Goal: Task Accomplishment & Management: Complete application form

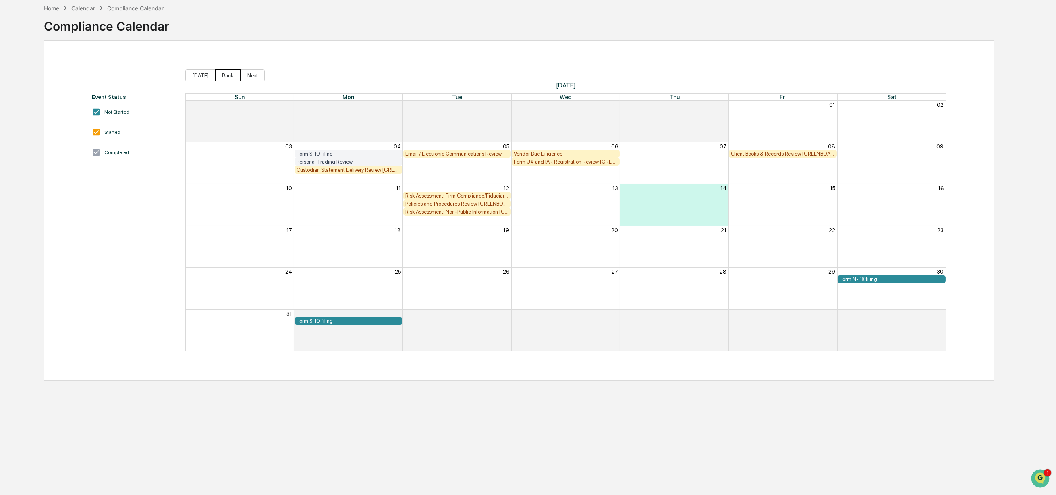
click at [221, 73] on button "Back" at bounding box center [227, 75] width 25 height 12
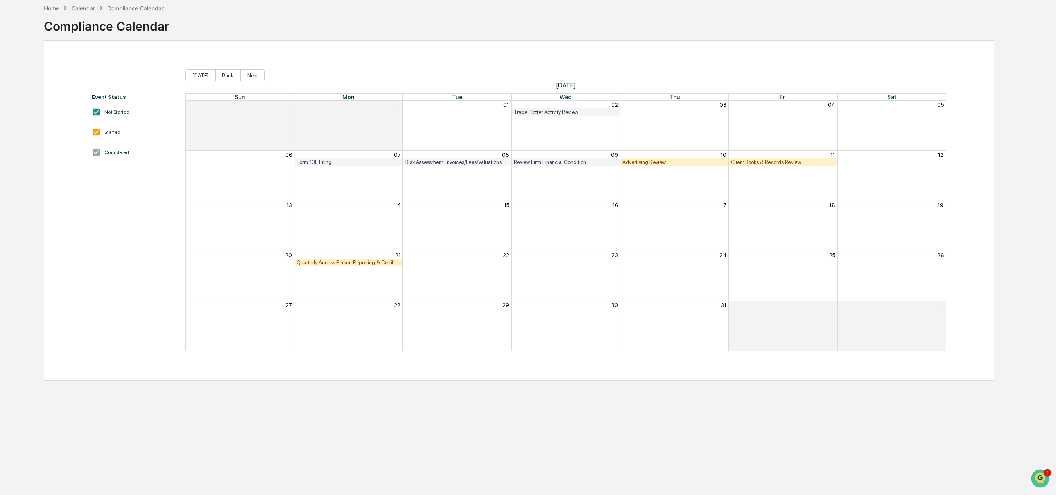
click at [746, 159] on div "Client Books & Records Review" at bounding box center [783, 162] width 104 height 6
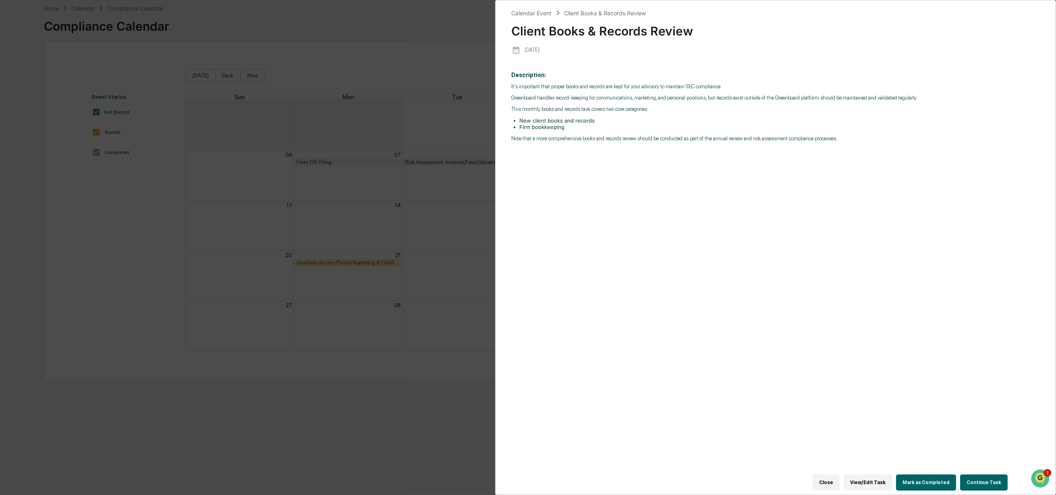
click at [983, 478] on button "Continue Task" at bounding box center [984, 482] width 48 height 16
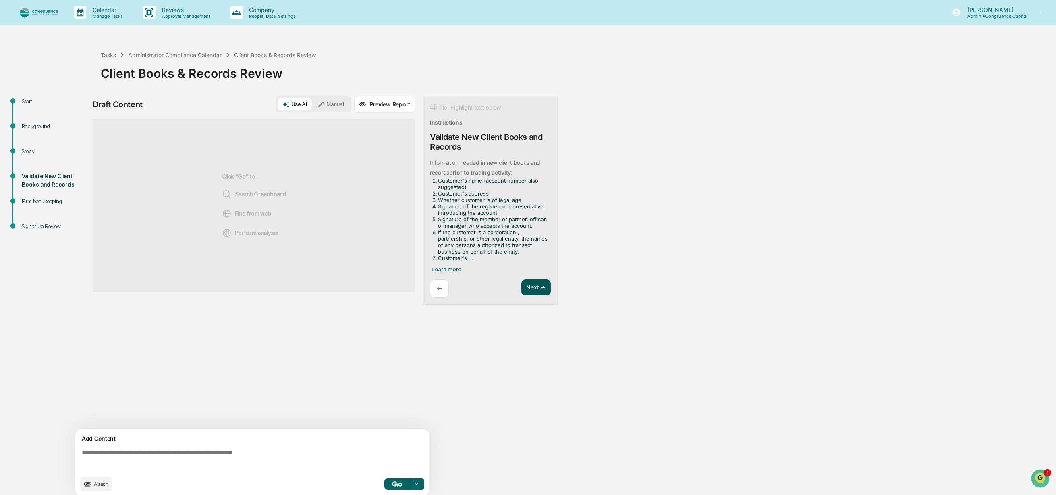
click at [542, 285] on button "Next ➔" at bounding box center [536, 287] width 29 height 17
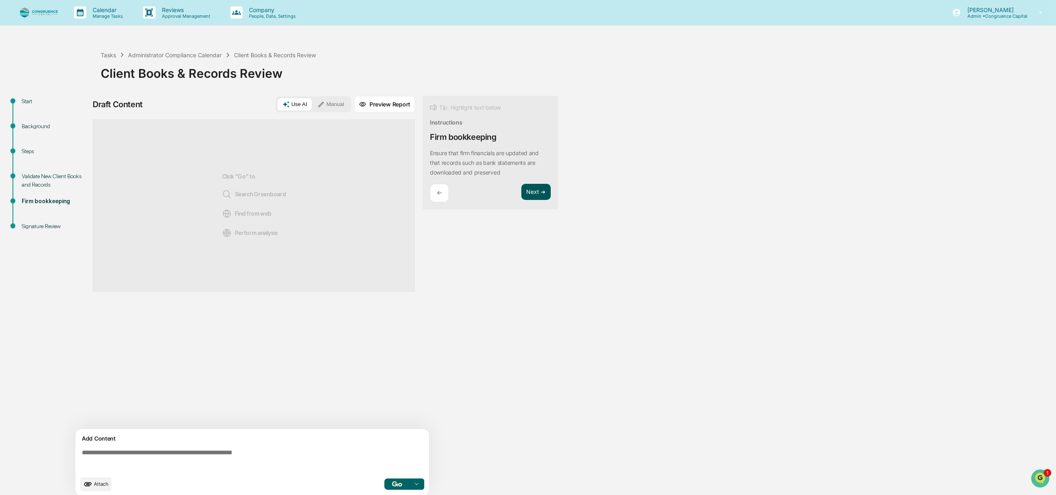
click at [534, 187] on button "Next ➔" at bounding box center [536, 192] width 29 height 17
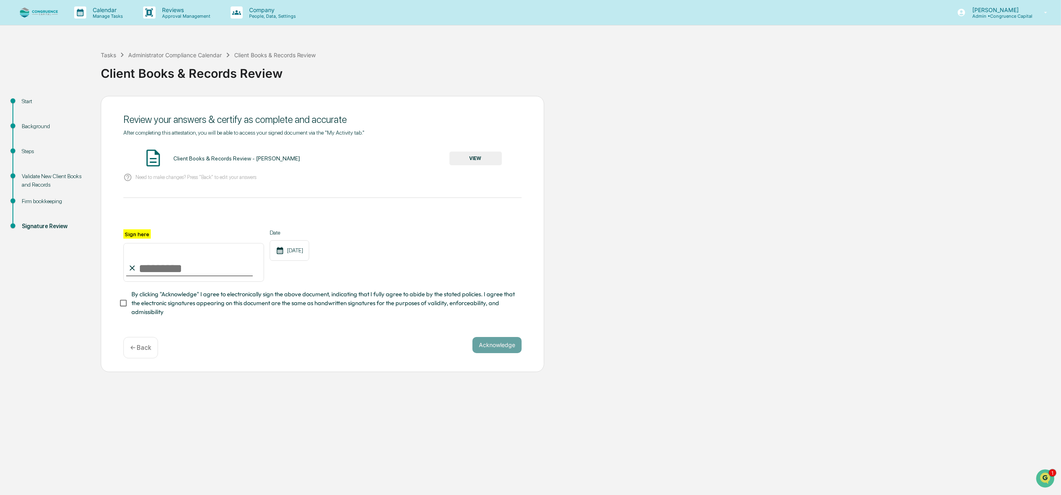
click at [147, 268] on input "Sign here" at bounding box center [193, 262] width 141 height 39
type input "**********"
click at [29, 154] on div "Steps" at bounding box center [55, 151] width 66 height 8
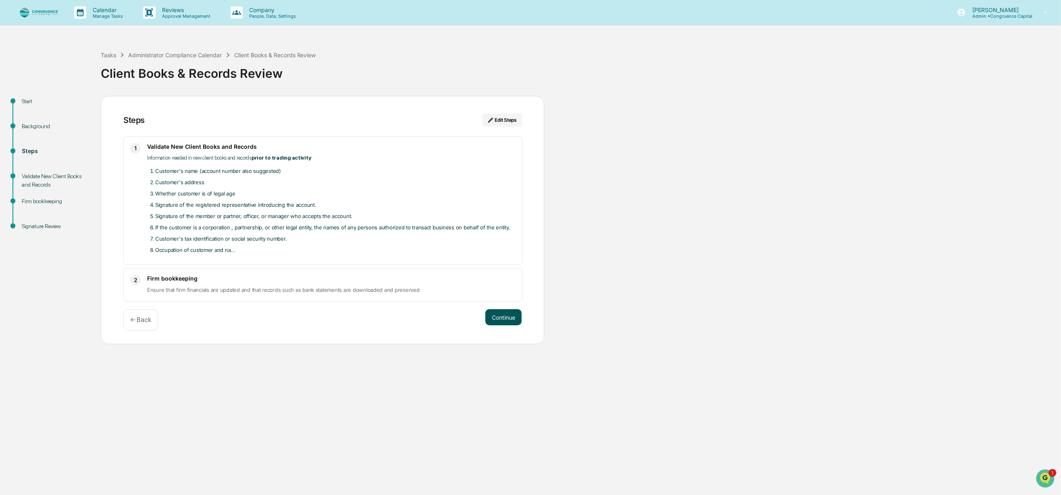
click at [506, 320] on button "Continue" at bounding box center [503, 317] width 36 height 16
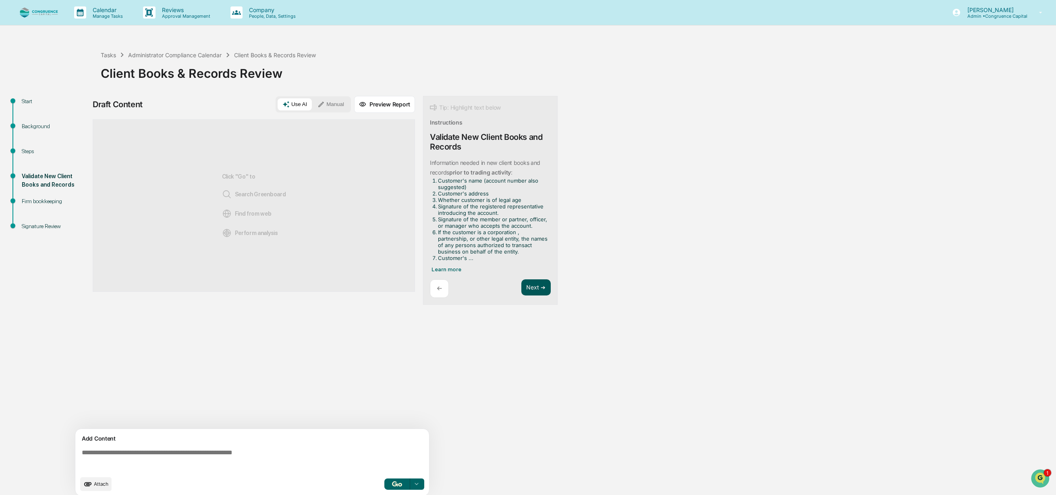
click at [535, 285] on button "Next ➔" at bounding box center [536, 287] width 29 height 17
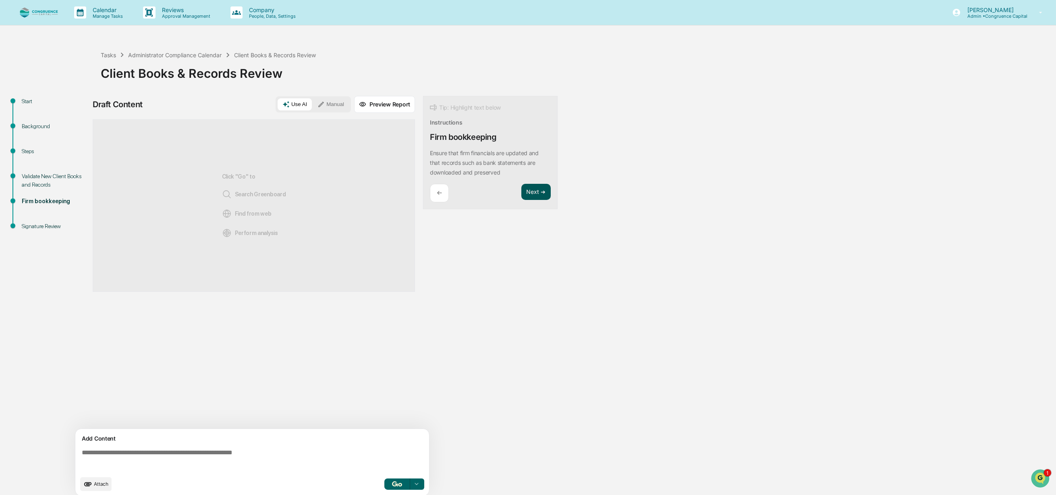
click at [540, 186] on button "Next ➔" at bounding box center [536, 192] width 29 height 17
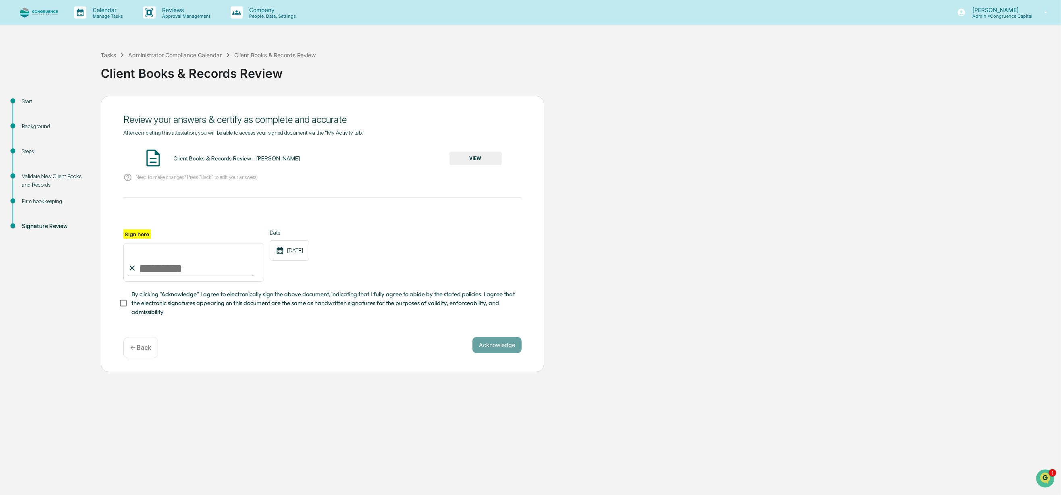
click at [173, 264] on input "Sign here" at bounding box center [193, 262] width 141 height 39
type input "**********"
click at [485, 348] on button "Acknowledge" at bounding box center [496, 345] width 49 height 16
click at [473, 156] on button "VIEW" at bounding box center [475, 159] width 52 height 14
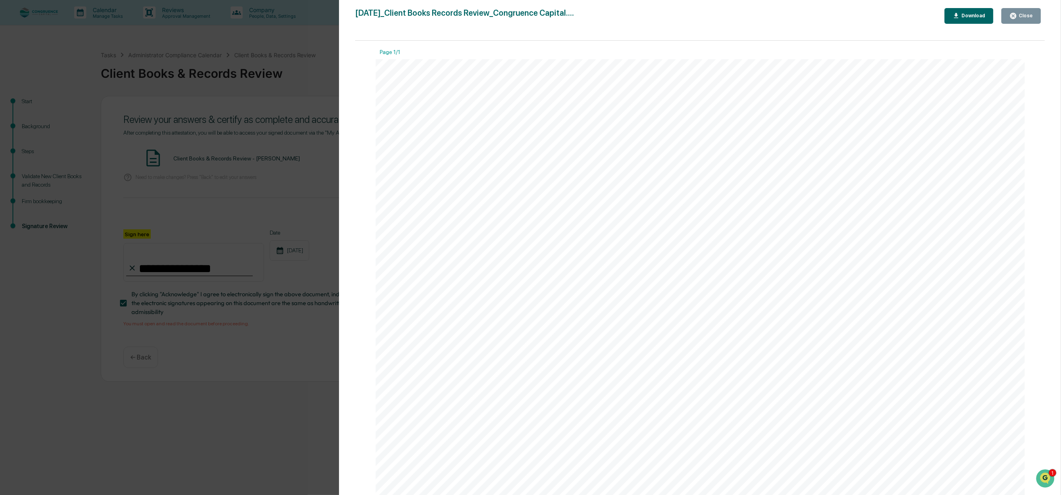
click at [1012, 16] on icon "button" at bounding box center [1013, 16] width 8 height 8
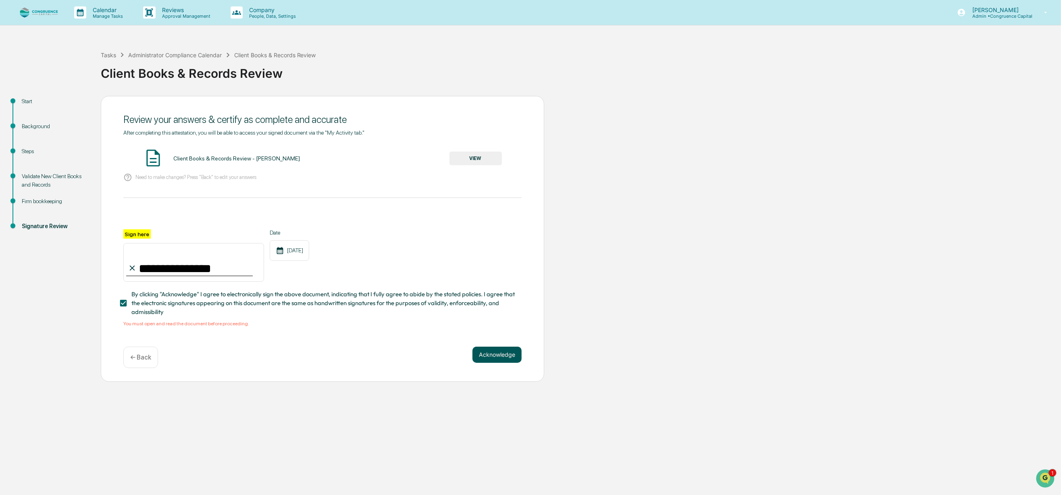
click at [508, 355] on button "Acknowledge" at bounding box center [496, 355] width 49 height 16
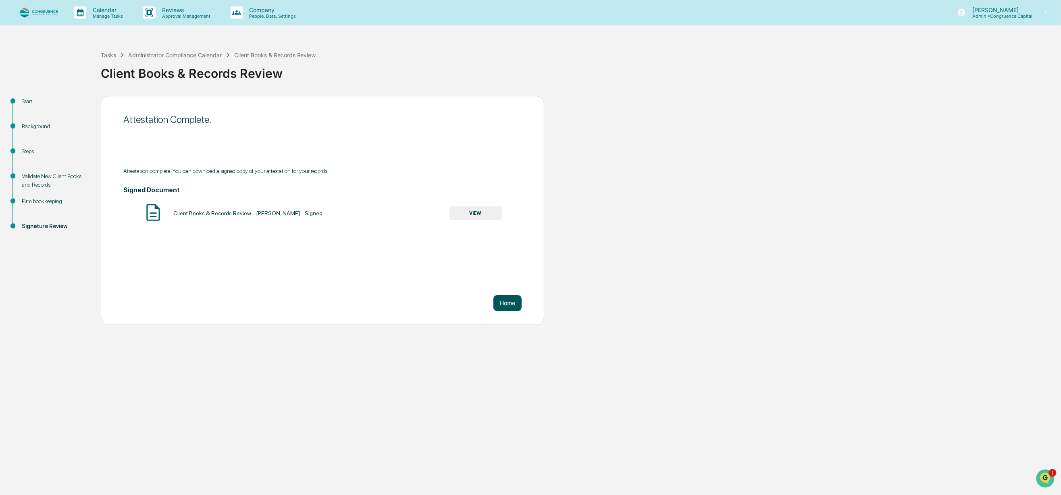
click at [515, 303] on button "Home" at bounding box center [507, 303] width 28 height 16
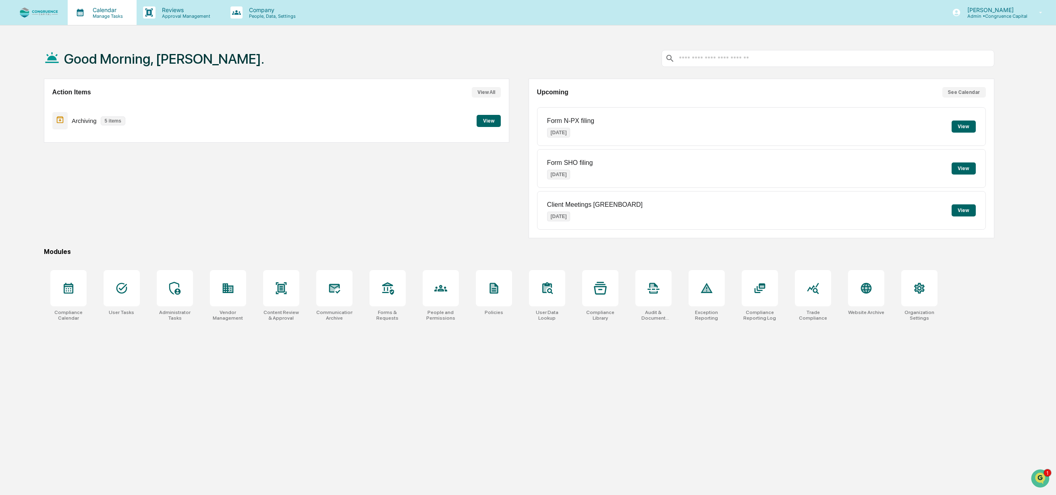
click at [100, 12] on p "Calendar" at bounding box center [106, 9] width 41 height 7
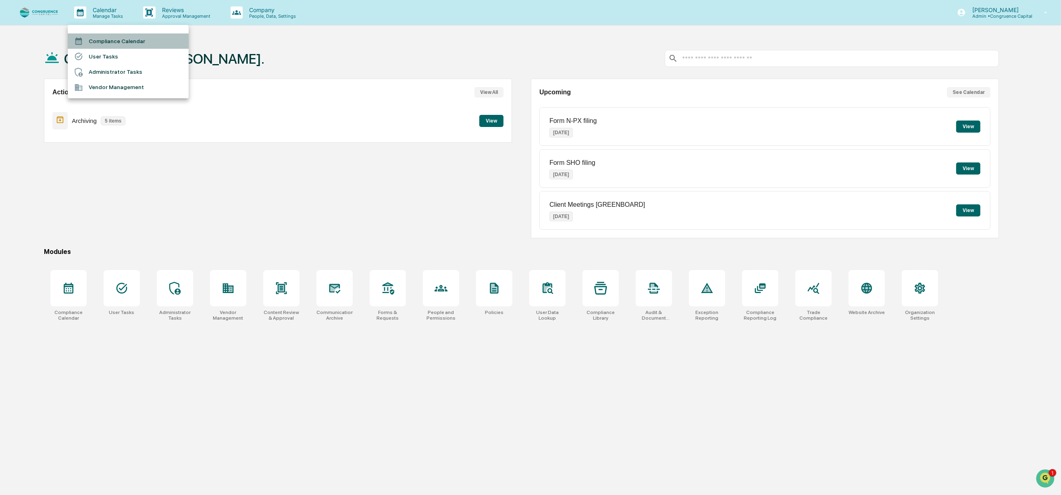
click at [101, 35] on li "Compliance Calendar" at bounding box center [128, 40] width 121 height 15
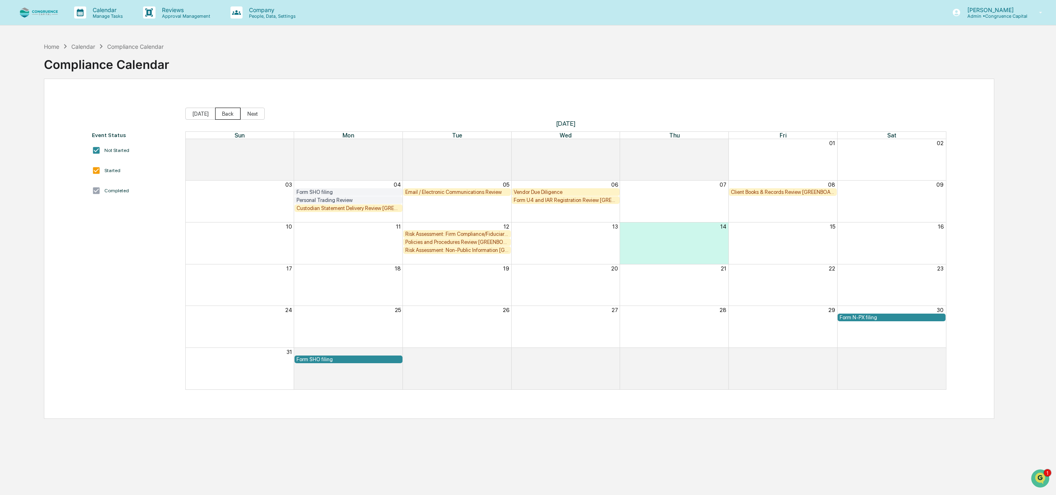
click at [216, 112] on button "Back" at bounding box center [227, 114] width 25 height 12
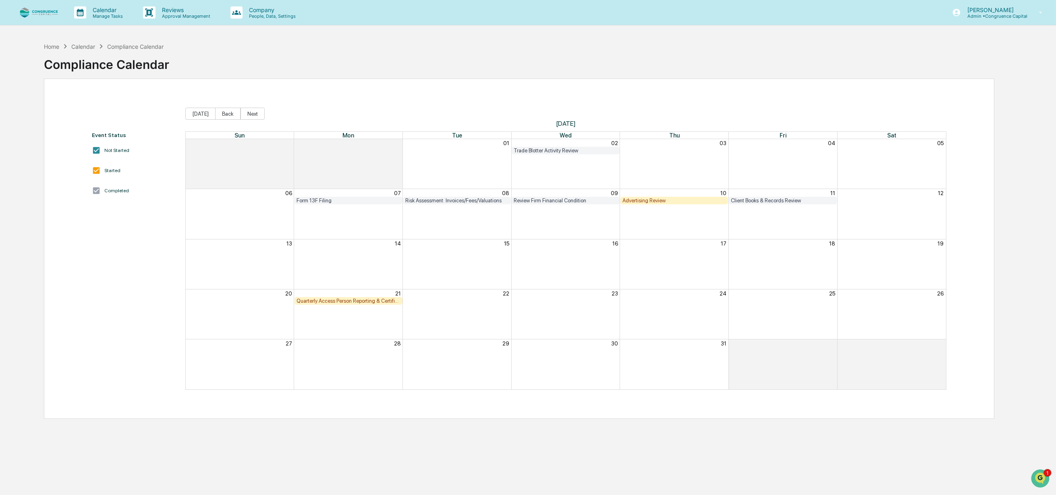
click at [367, 300] on div "Quarterly Access Person Reporting & Certification" at bounding box center [349, 301] width 104 height 6
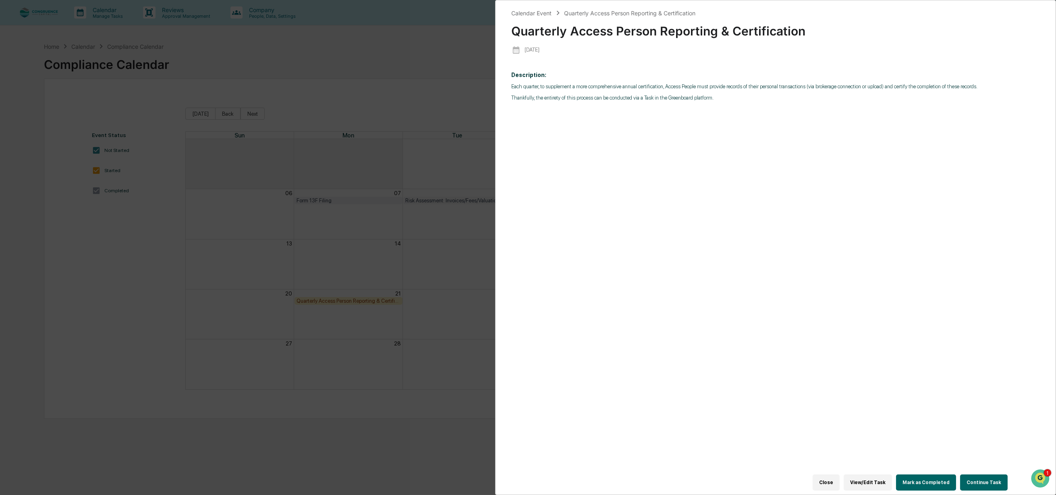
click at [969, 479] on button "Continue Task" at bounding box center [984, 482] width 48 height 16
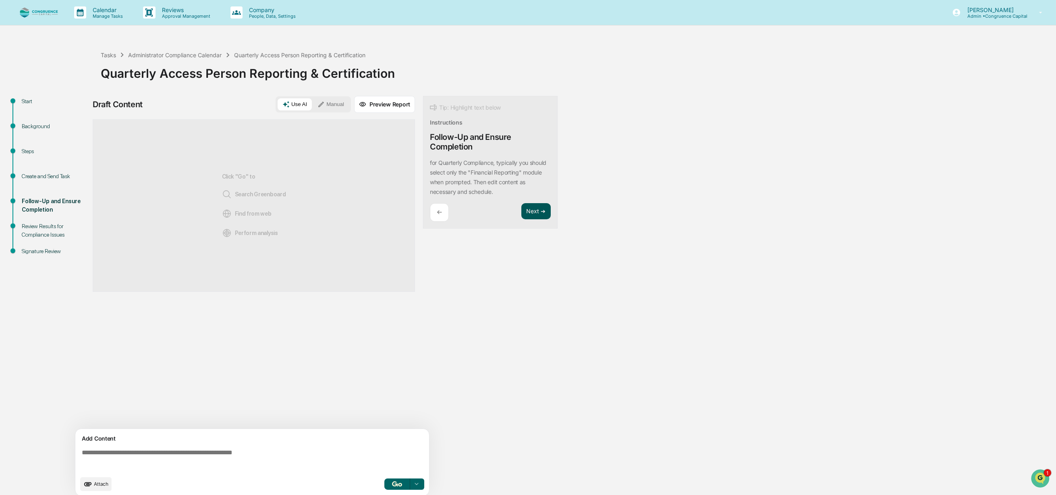
click at [539, 212] on button "Next ➔" at bounding box center [536, 211] width 29 height 17
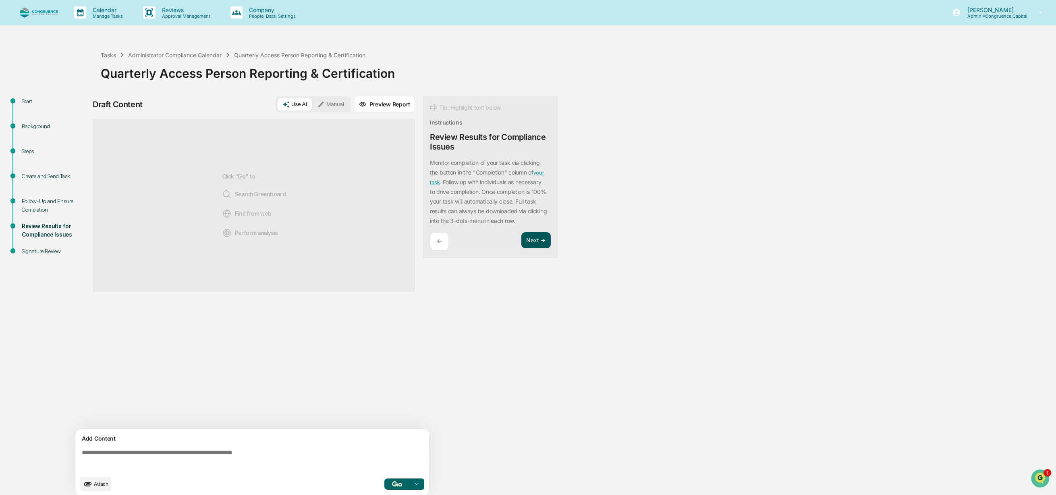
click at [533, 239] on button "Next ➔" at bounding box center [536, 240] width 29 height 17
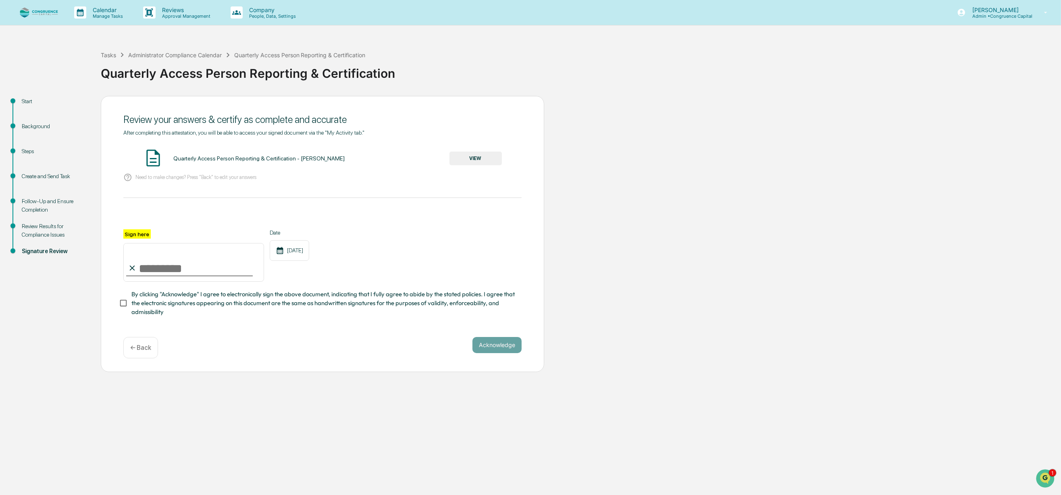
click at [23, 148] on div "Steps" at bounding box center [55, 151] width 66 height 8
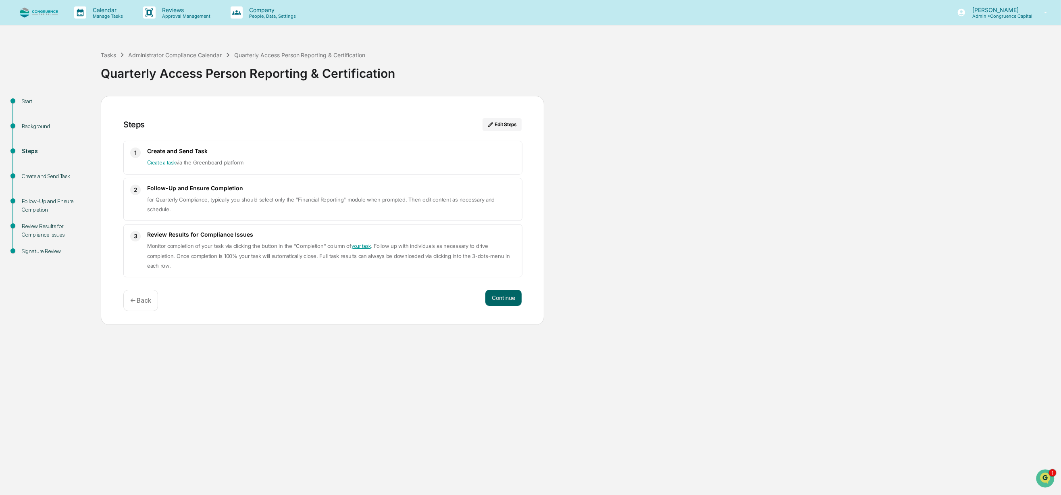
click at [156, 166] on link "Create a task" at bounding box center [161, 163] width 29 height 6
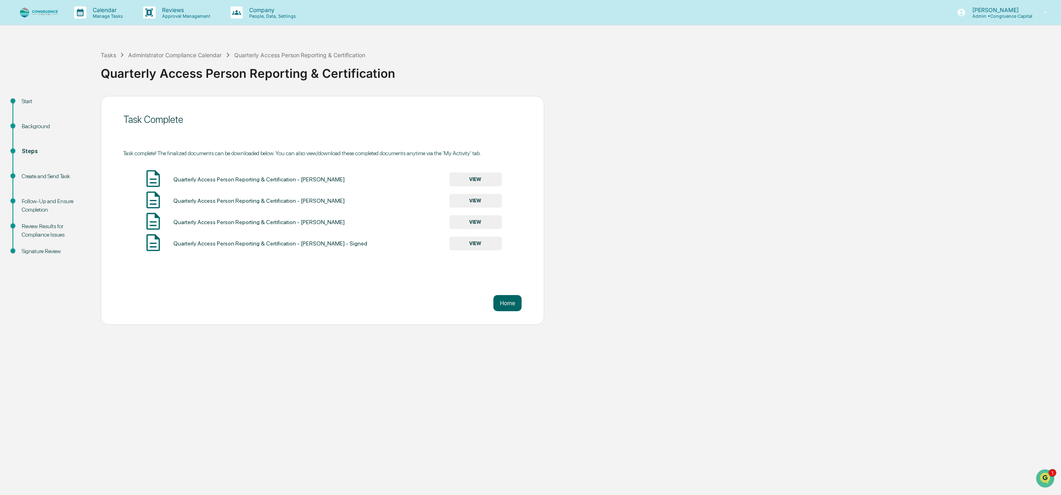
click at [485, 175] on button "VIEW" at bounding box center [475, 180] width 52 height 14
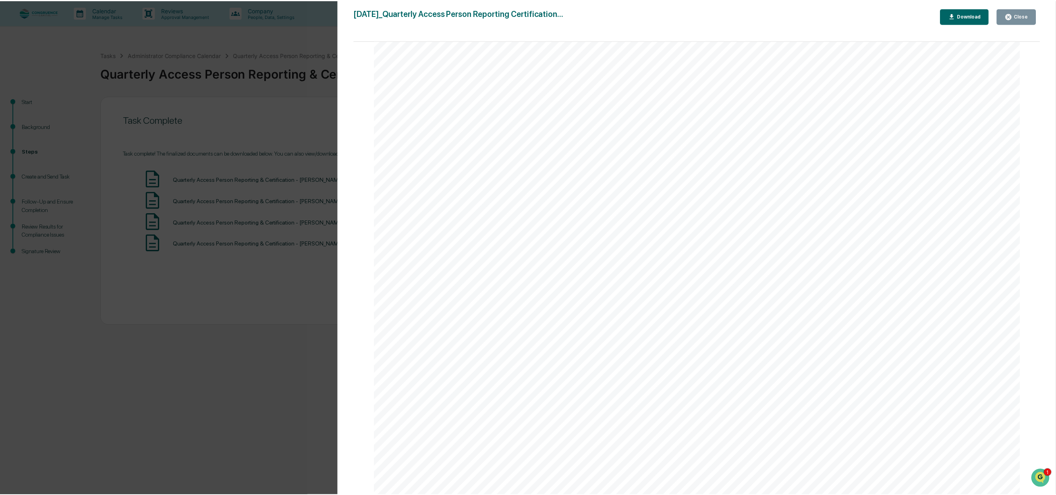
scroll to position [348, 0]
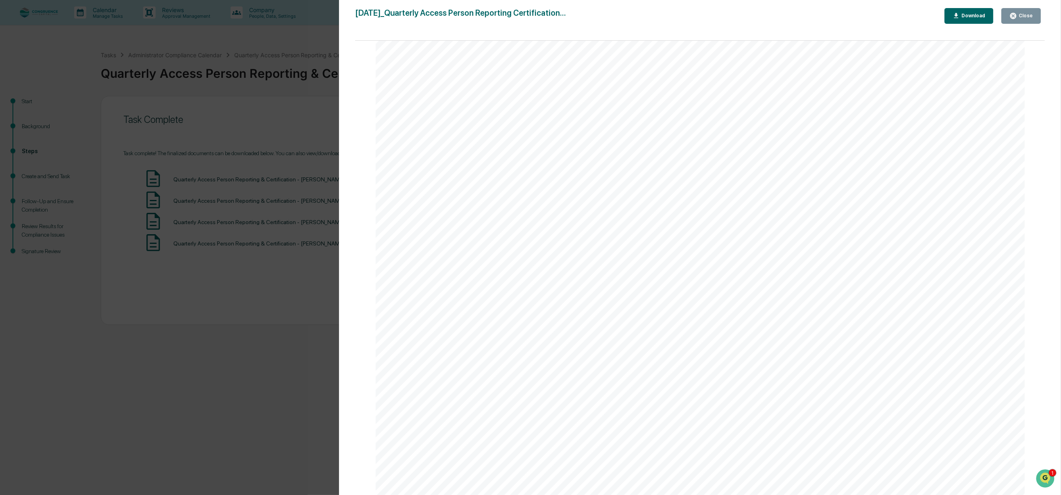
click at [1024, 17] on div "Close" at bounding box center [1025, 16] width 16 height 6
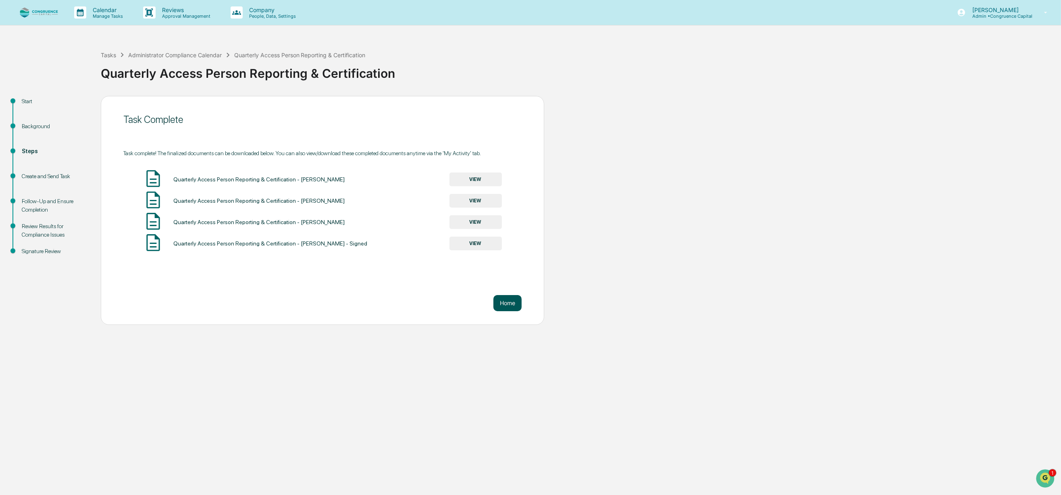
click at [501, 301] on button "Home" at bounding box center [507, 303] width 28 height 16
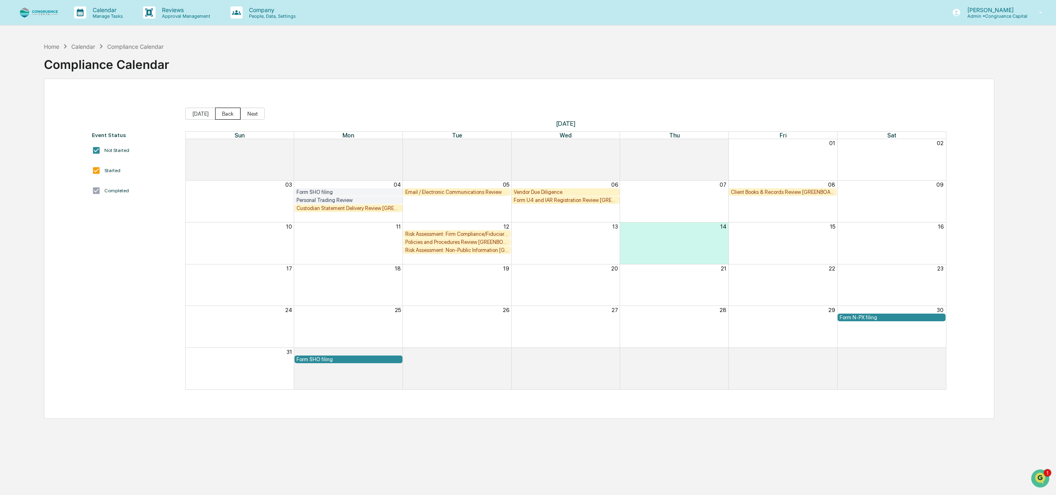
click at [220, 112] on button "Back" at bounding box center [227, 114] width 25 height 12
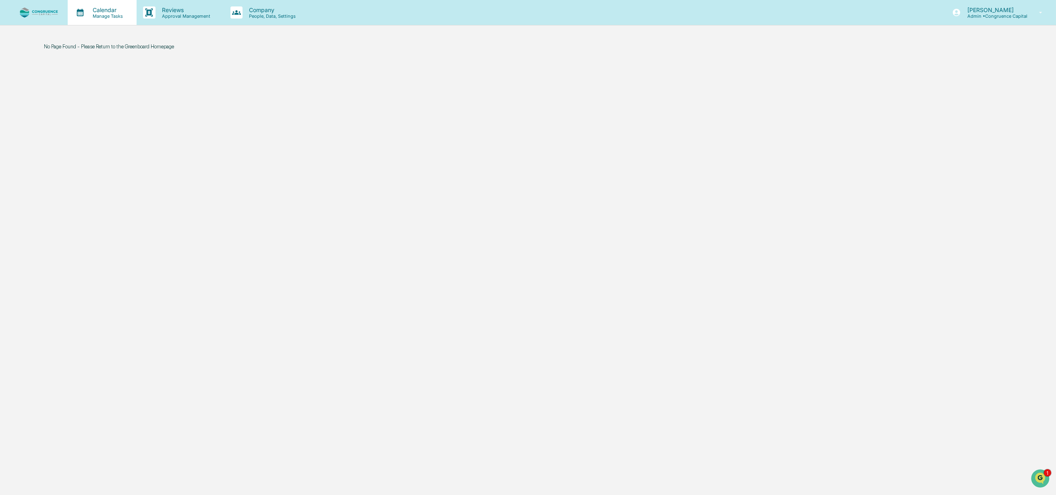
click at [94, 9] on p "Calendar" at bounding box center [106, 9] width 41 height 7
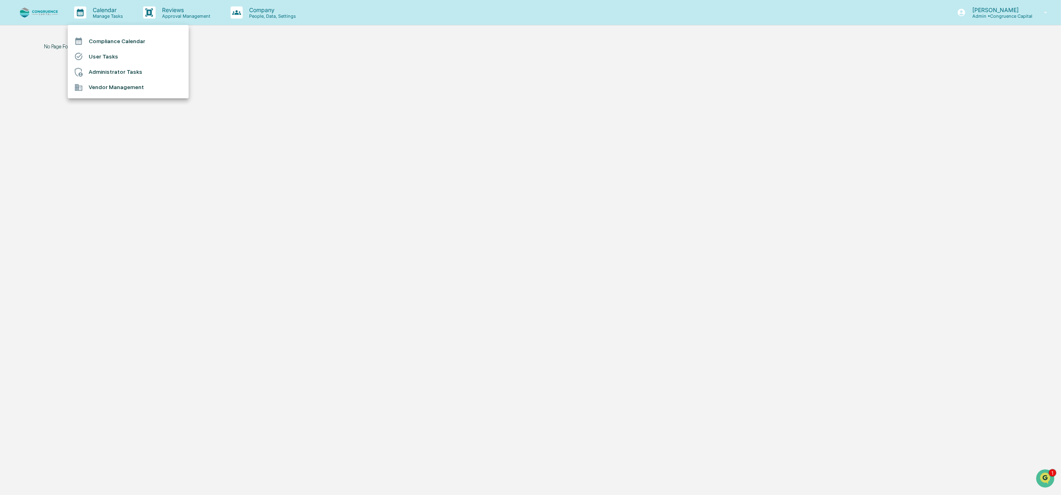
click at [104, 35] on li "Compliance Calendar" at bounding box center [128, 40] width 121 height 15
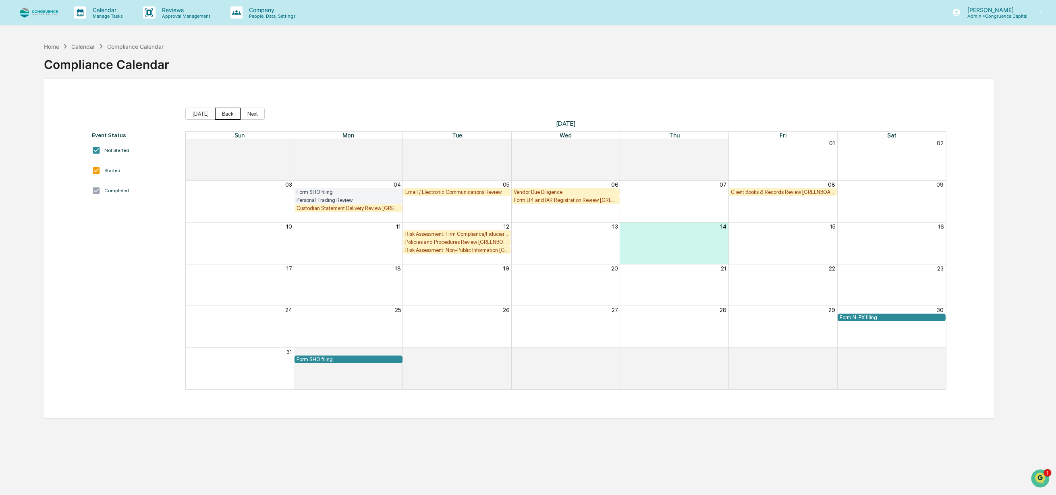
click at [222, 111] on button "Back" at bounding box center [227, 114] width 25 height 12
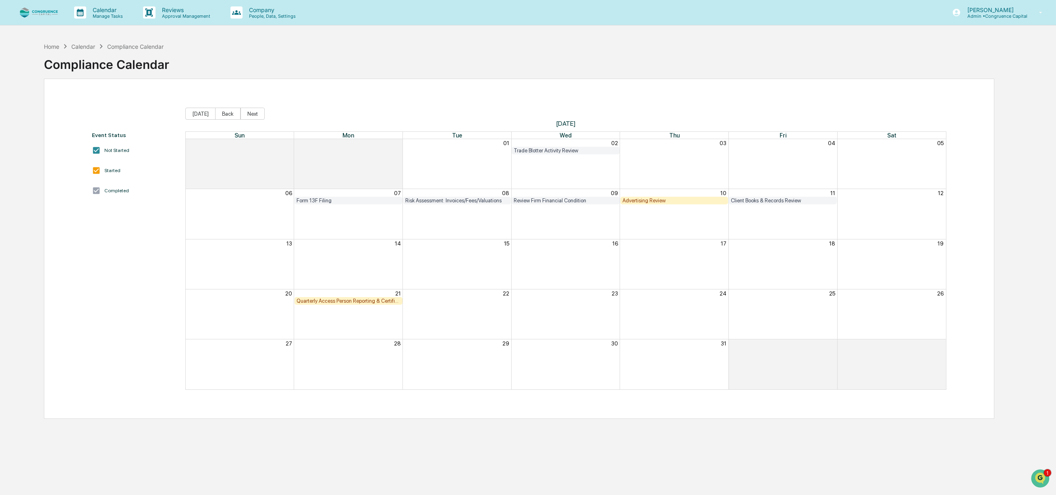
click at [347, 300] on div "Quarterly Access Person Reporting & Certification" at bounding box center [349, 301] width 104 height 6
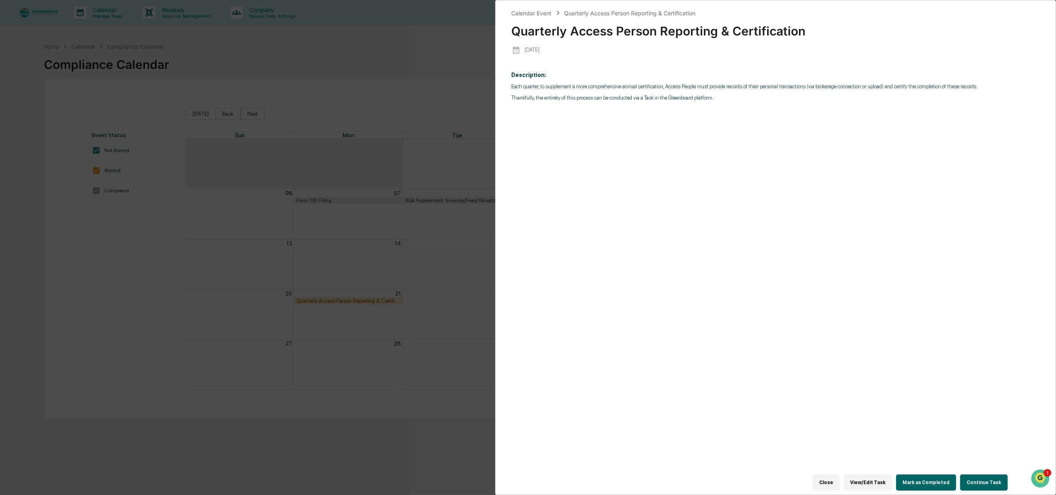
click at [979, 477] on button "Continue Task" at bounding box center [984, 482] width 48 height 16
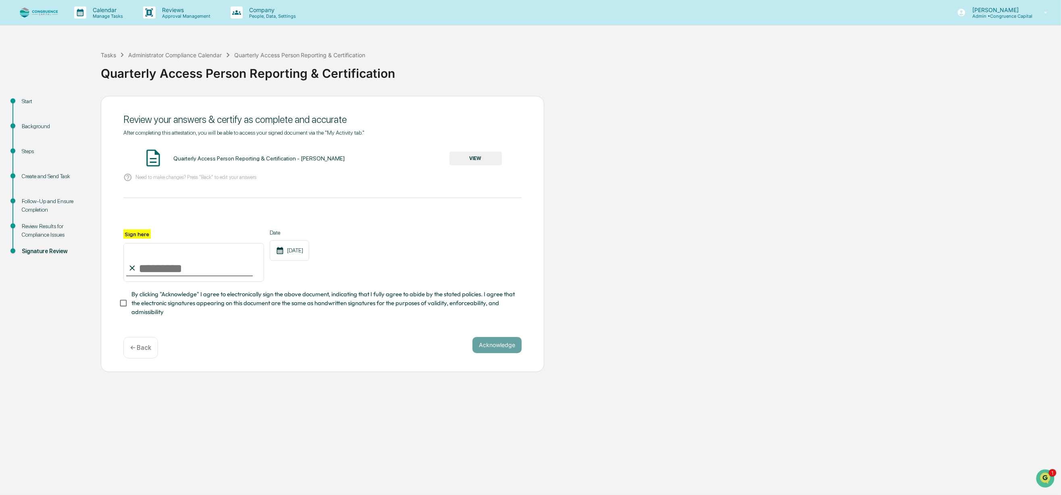
click at [23, 147] on div "Steps" at bounding box center [55, 151] width 66 height 8
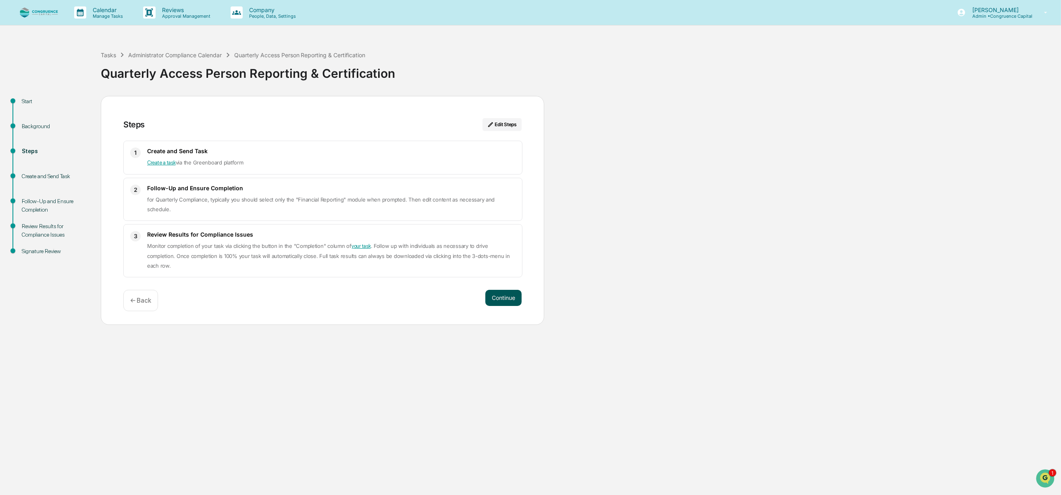
click at [506, 293] on button "Continue" at bounding box center [503, 298] width 36 height 16
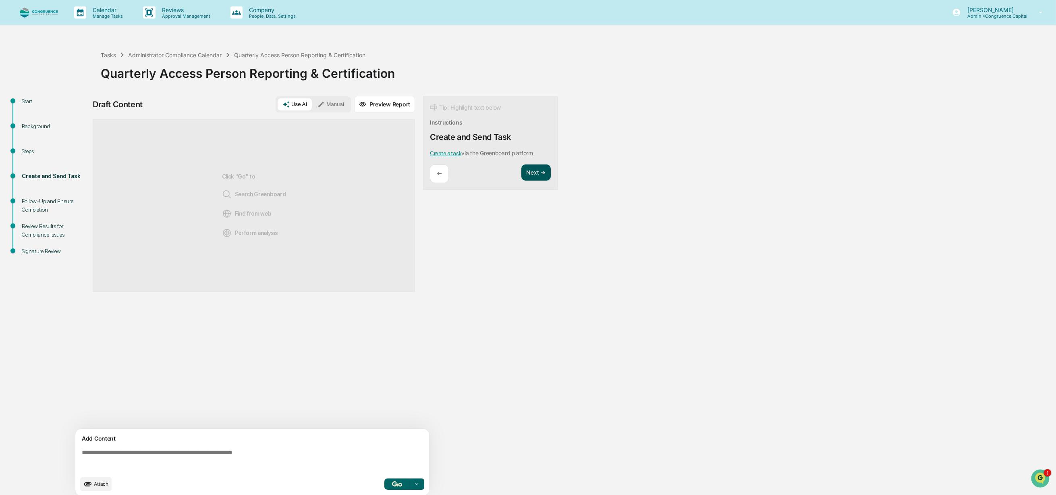
click at [537, 177] on button "Next ➔" at bounding box center [536, 172] width 29 height 17
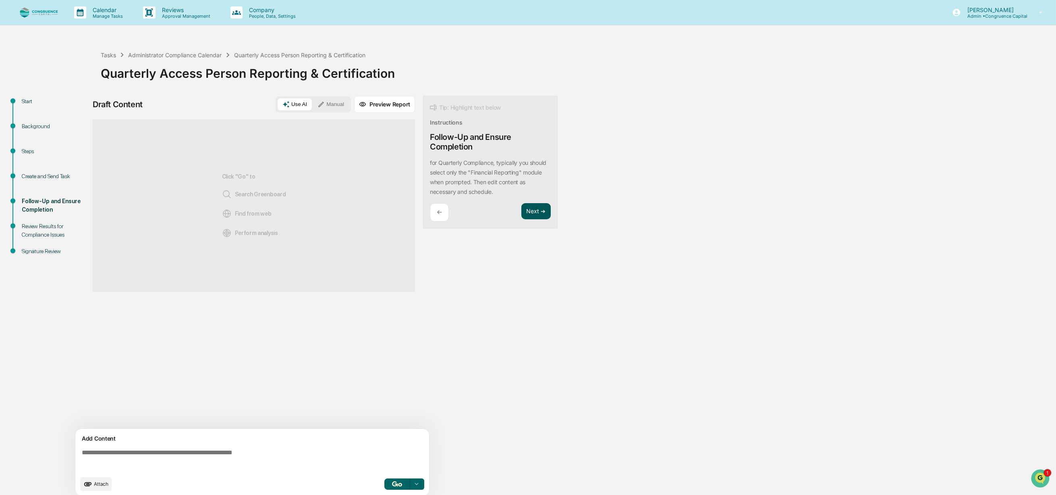
click at [541, 210] on button "Next ➔" at bounding box center [536, 211] width 29 height 17
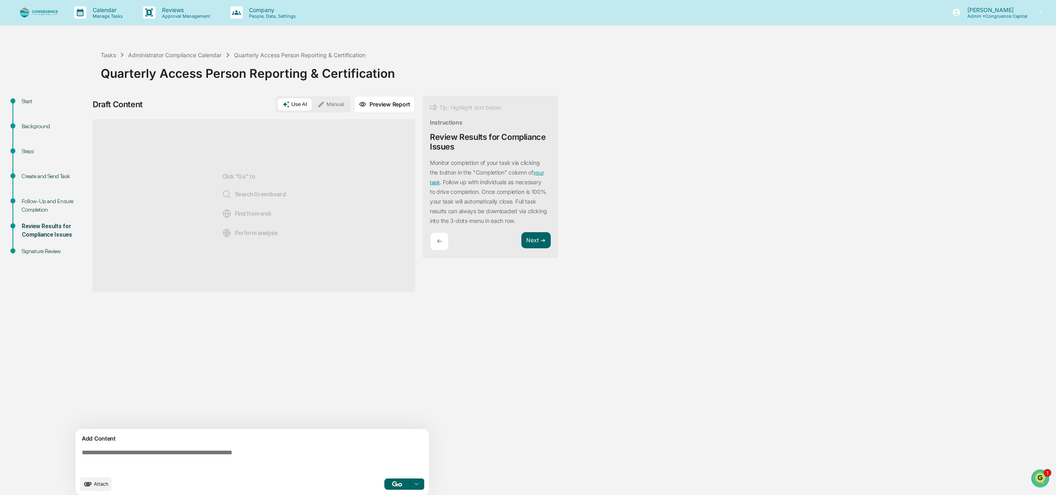
click at [540, 231] on div "Tip: Highlight text below Instructions Review Results for Compliance Issues Mon…" at bounding box center [490, 177] width 135 height 162
click at [540, 239] on button "Next ➔" at bounding box center [536, 240] width 29 height 17
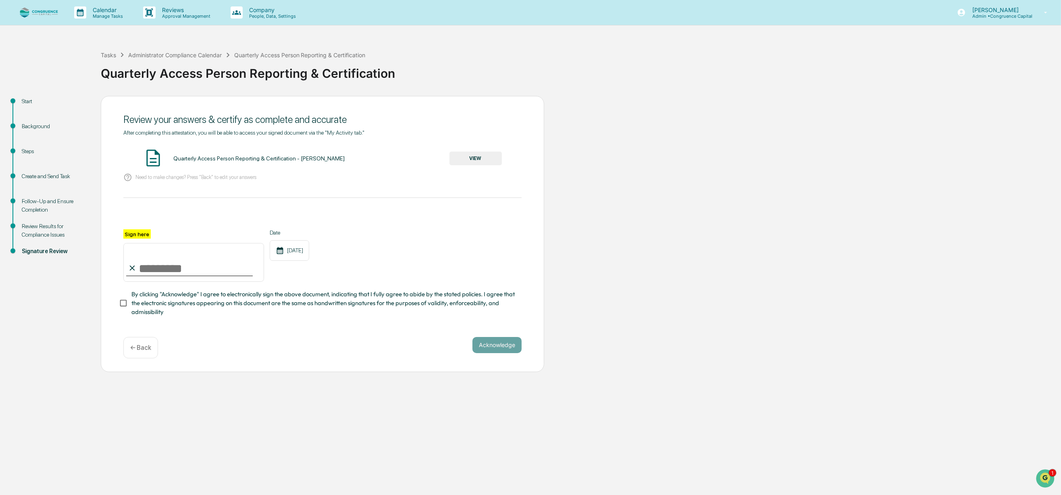
click at [144, 267] on input "Sign here" at bounding box center [193, 262] width 141 height 39
type input "**********"
click at [481, 353] on button "Acknowledge" at bounding box center [496, 345] width 49 height 16
click at [495, 156] on button "VIEW" at bounding box center [475, 159] width 52 height 14
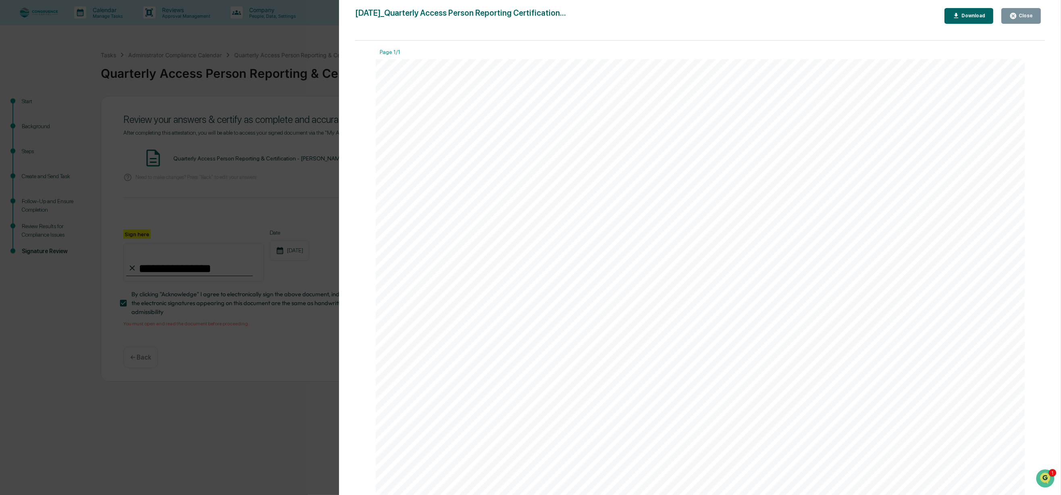
click at [1027, 21] on button "Close" at bounding box center [1020, 16] width 39 height 16
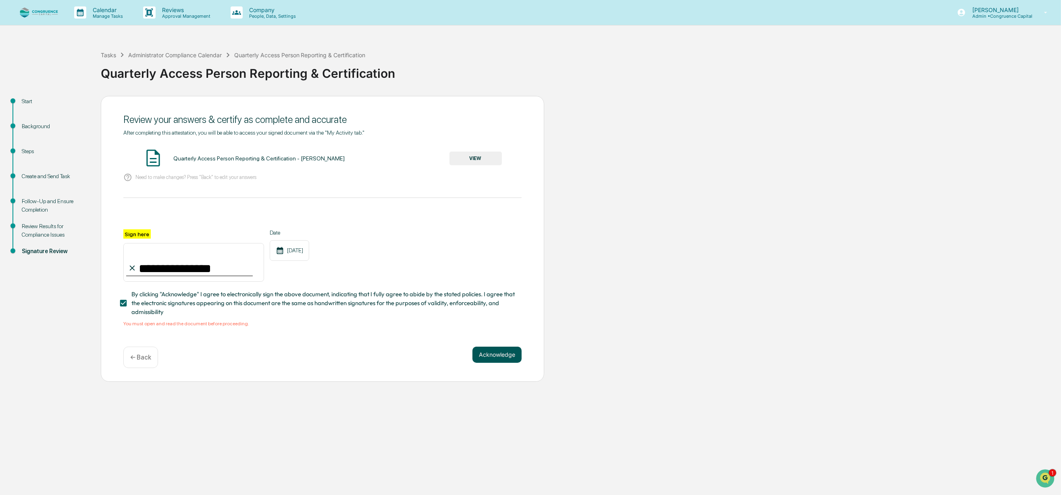
click at [512, 357] on button "Acknowledge" at bounding box center [496, 355] width 49 height 16
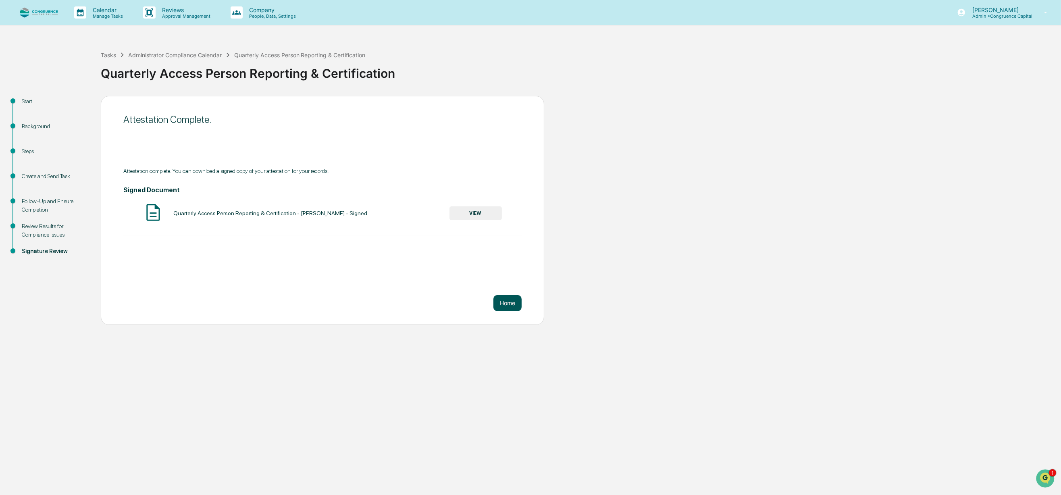
click at [497, 308] on button "Home" at bounding box center [507, 303] width 28 height 16
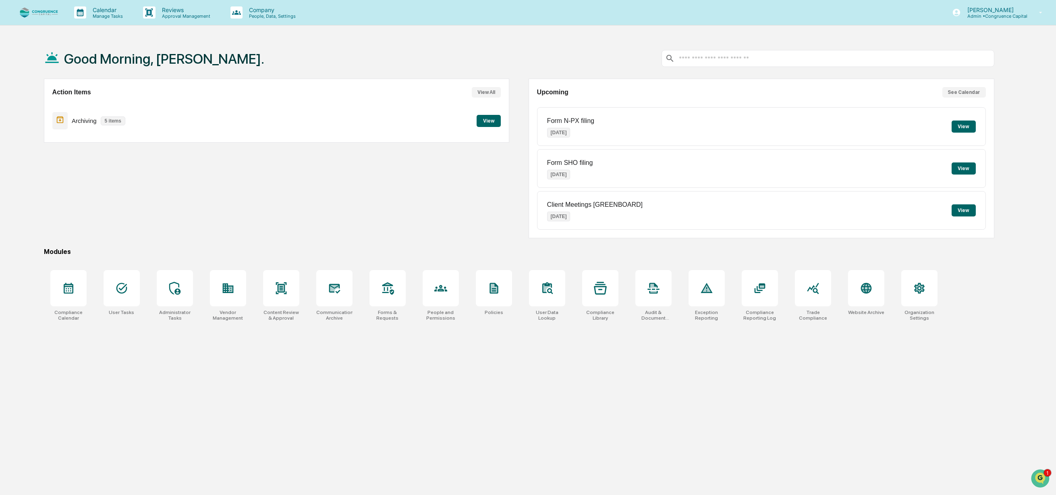
click at [110, 214] on div "Action Items View All Archiving 5 items View" at bounding box center [277, 159] width 466 height 160
click at [482, 121] on button "View" at bounding box center [489, 121] width 24 height 12
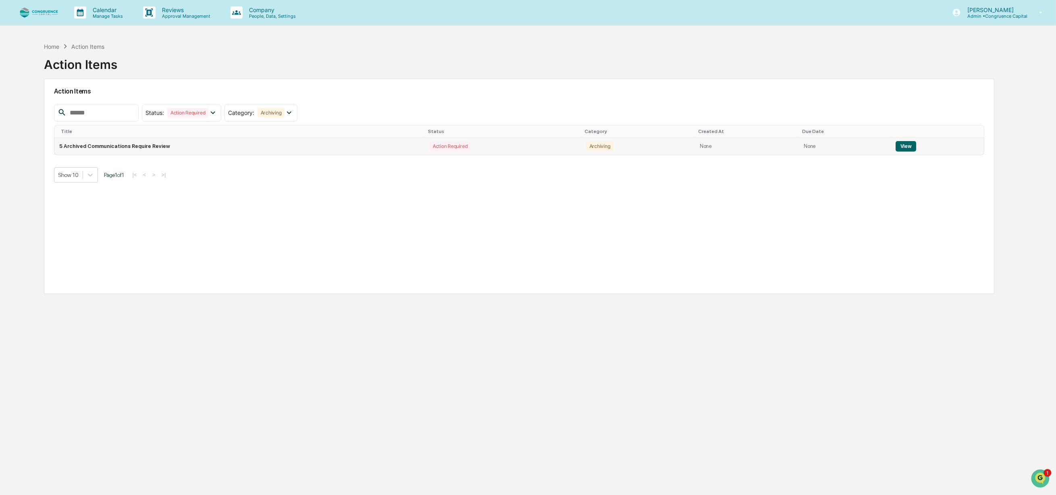
click at [891, 146] on td "View" at bounding box center [937, 146] width 93 height 17
click at [900, 148] on button "View" at bounding box center [906, 146] width 21 height 10
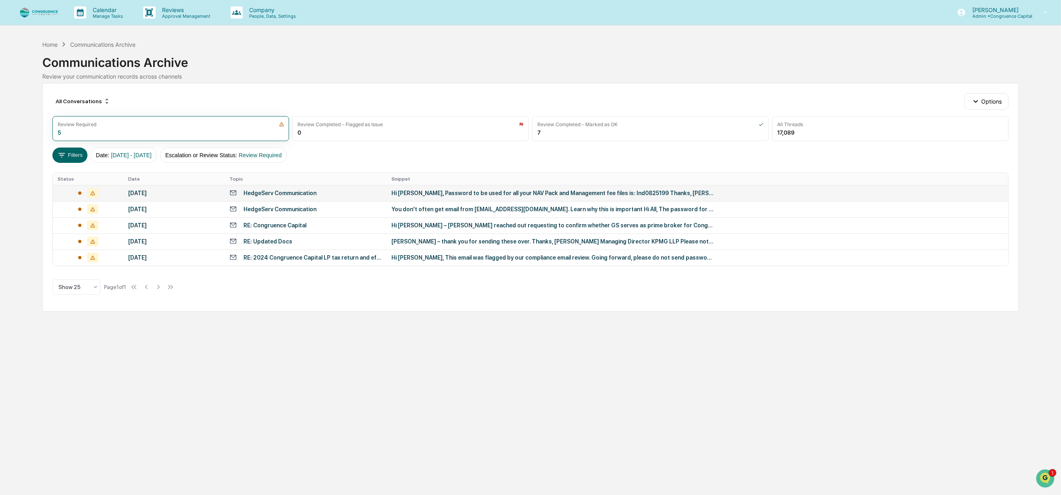
click at [428, 194] on div "Hi [PERSON_NAME], Password to be used for all your NAV Pack and Management fee …" at bounding box center [553, 193] width 322 height 6
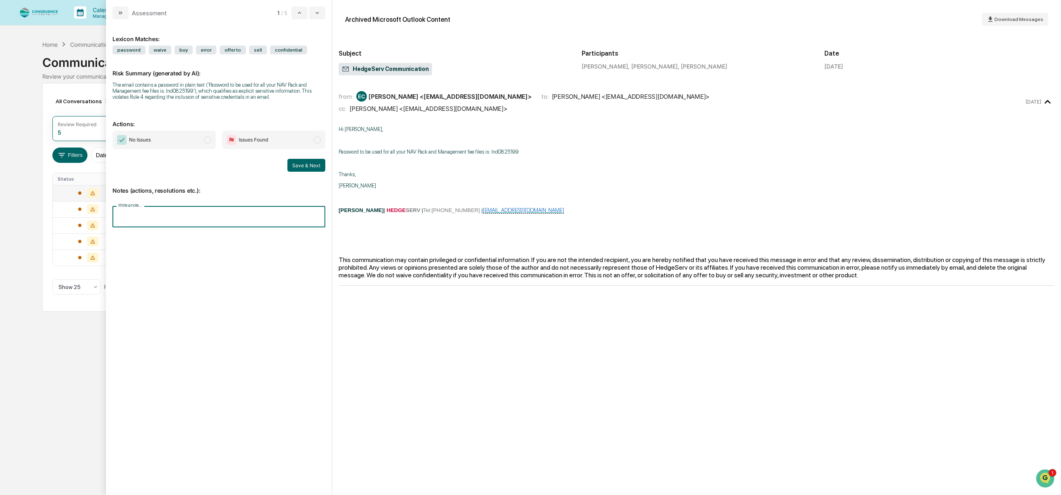
click at [179, 217] on input "Write a note..." at bounding box center [218, 216] width 213 height 21
click at [154, 187] on p "Notes (actions, resolutions etc.):" at bounding box center [218, 185] width 213 height 17
drag, startPoint x: 126, startPoint y: 317, endPoint x: 148, endPoint y: 288, distance: 36.2
click at [126, 317] on div "**********" at bounding box center [218, 252] width 213 height 453
click at [235, 239] on p "**********" at bounding box center [219, 237] width 202 height 6
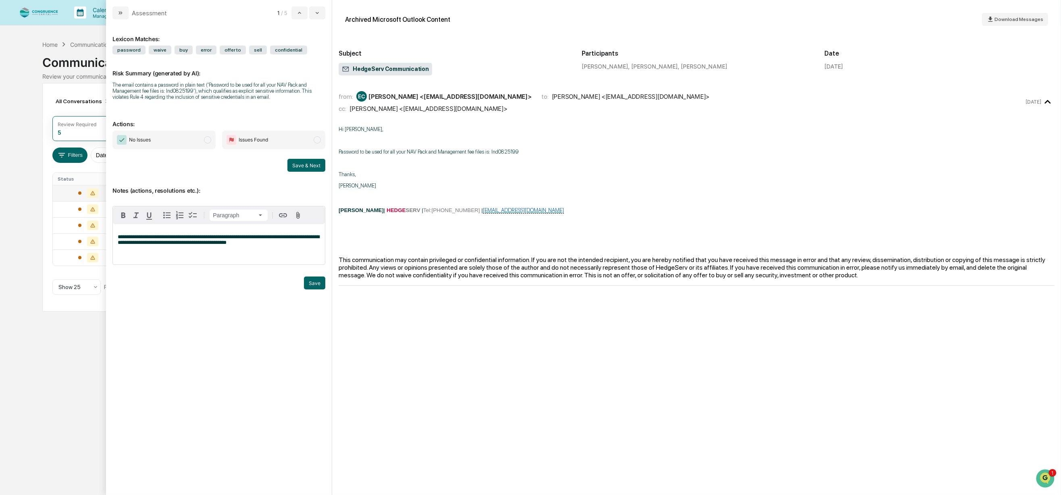
drag, startPoint x: 184, startPoint y: 239, endPoint x: 166, endPoint y: 247, distance: 18.9
click at [166, 247] on div "**********" at bounding box center [219, 244] width 212 height 40
click at [311, 285] on button "Save" at bounding box center [314, 282] width 21 height 13
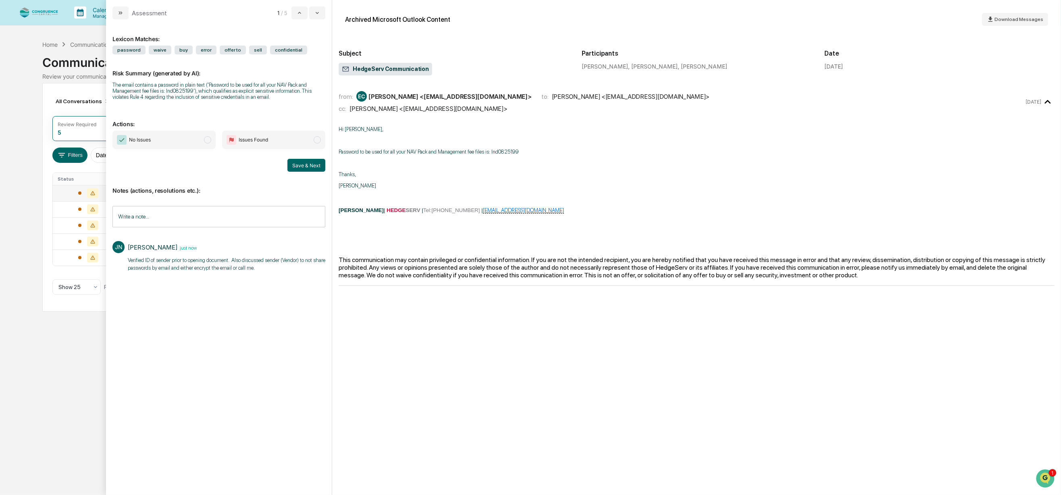
click at [203, 140] on span "No Issues" at bounding box center [163, 140] width 103 height 19
click at [306, 166] on button "Save & Next" at bounding box center [306, 165] width 38 height 13
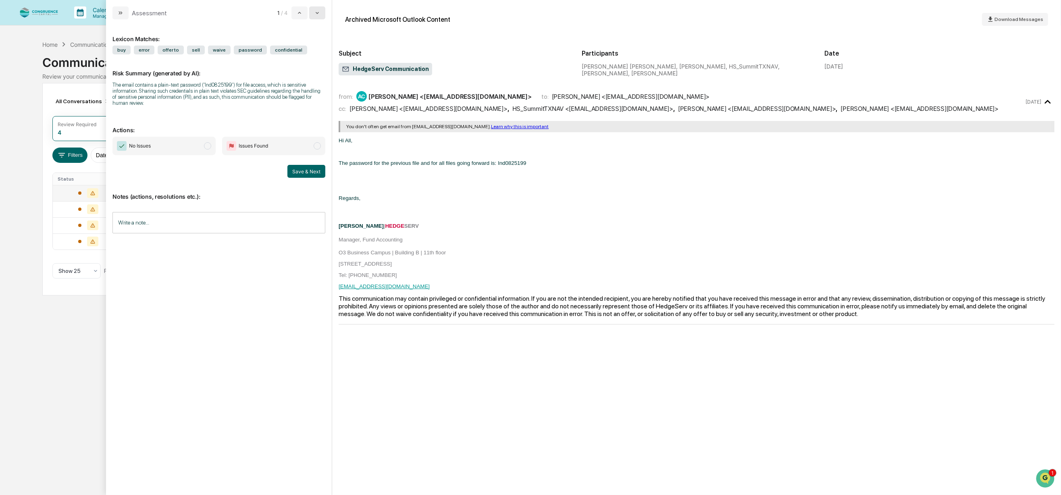
click at [317, 14] on icon "modal" at bounding box center [317, 13] width 6 height 6
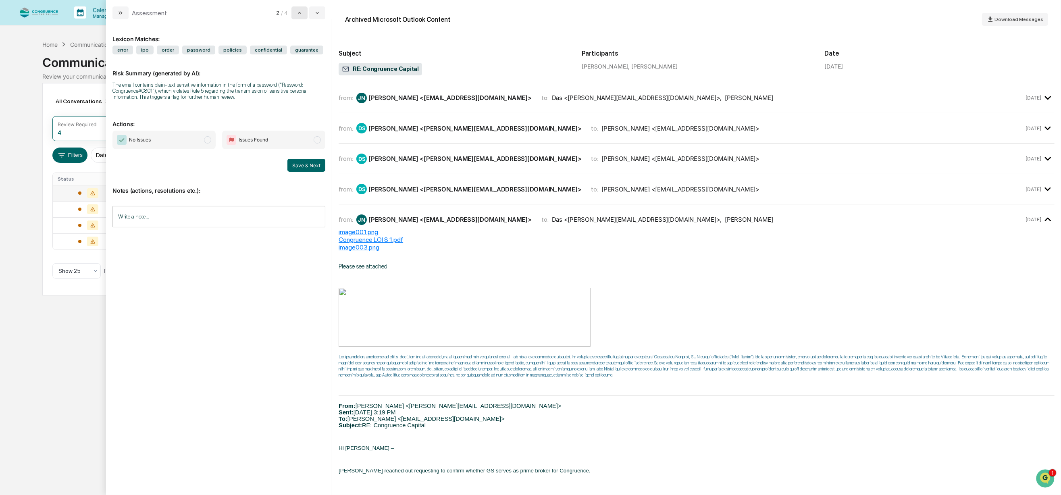
click at [302, 12] on icon "modal" at bounding box center [299, 13] width 6 height 6
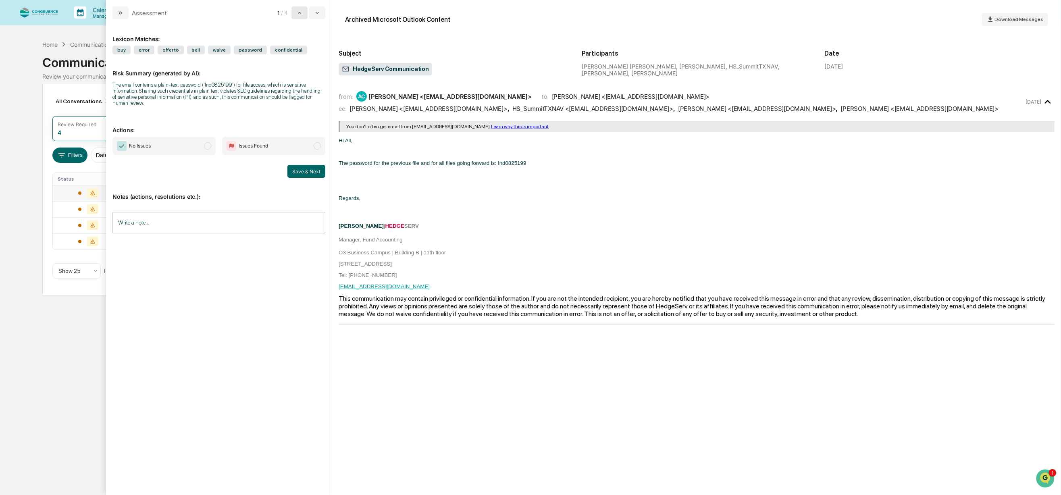
click at [302, 12] on icon "modal" at bounding box center [299, 13] width 6 height 6
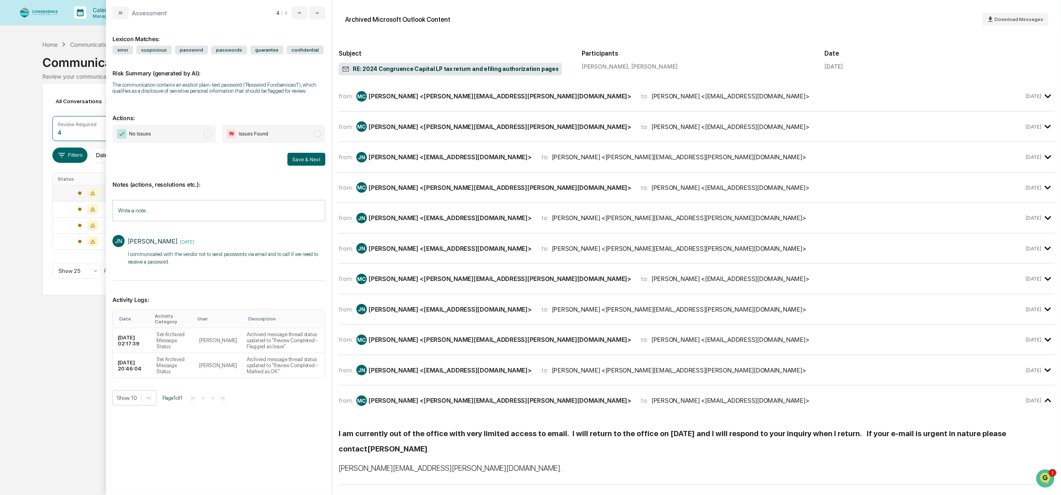
scroll to position [2, 0]
click at [299, 15] on icon "modal" at bounding box center [299, 13] width 6 height 6
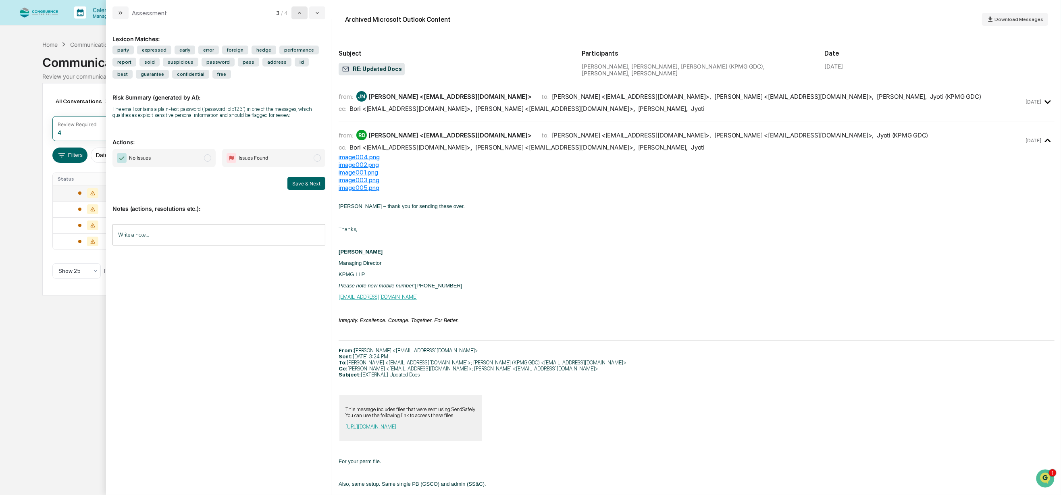
click at [299, 15] on icon "modal" at bounding box center [299, 13] width 6 height 6
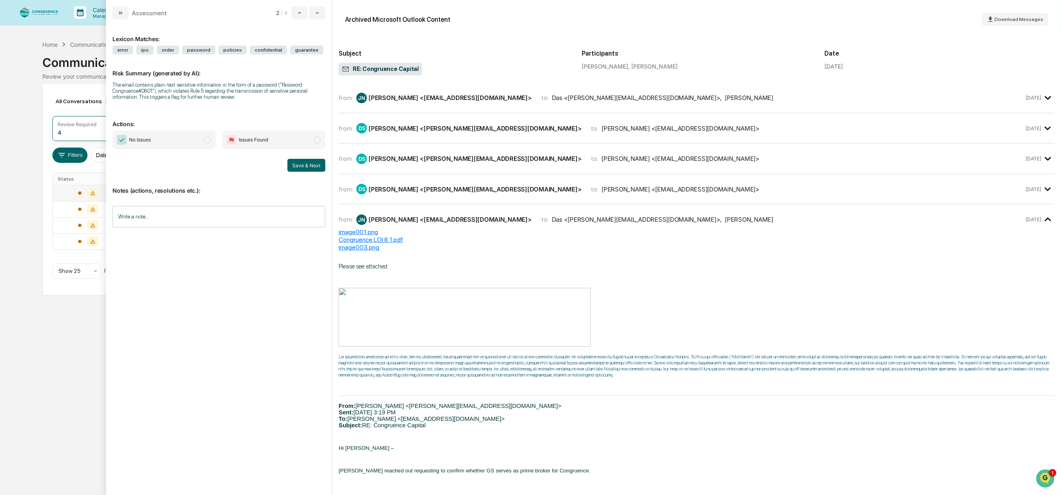
click at [1041, 95] on icon "modal" at bounding box center [1047, 97] width 13 height 13
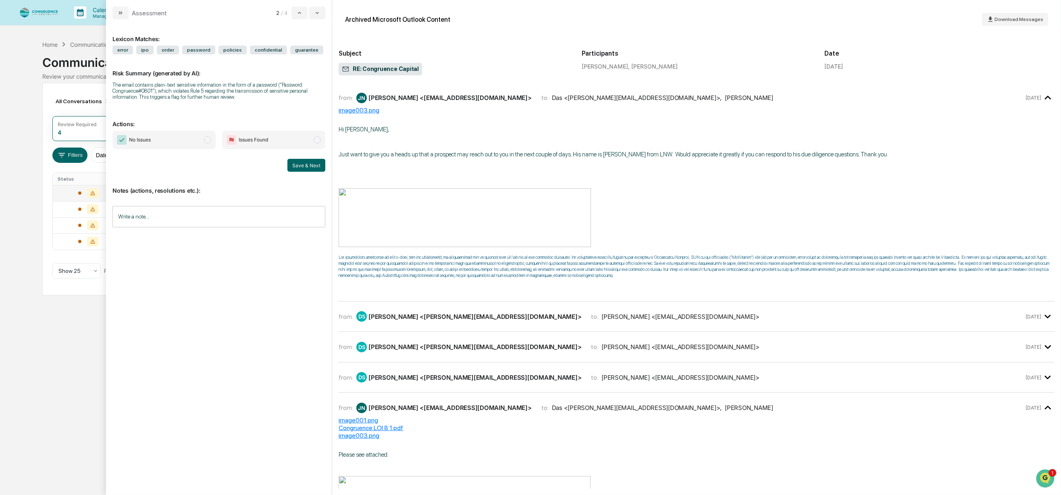
click at [1041, 95] on icon "modal" at bounding box center [1047, 97] width 13 height 13
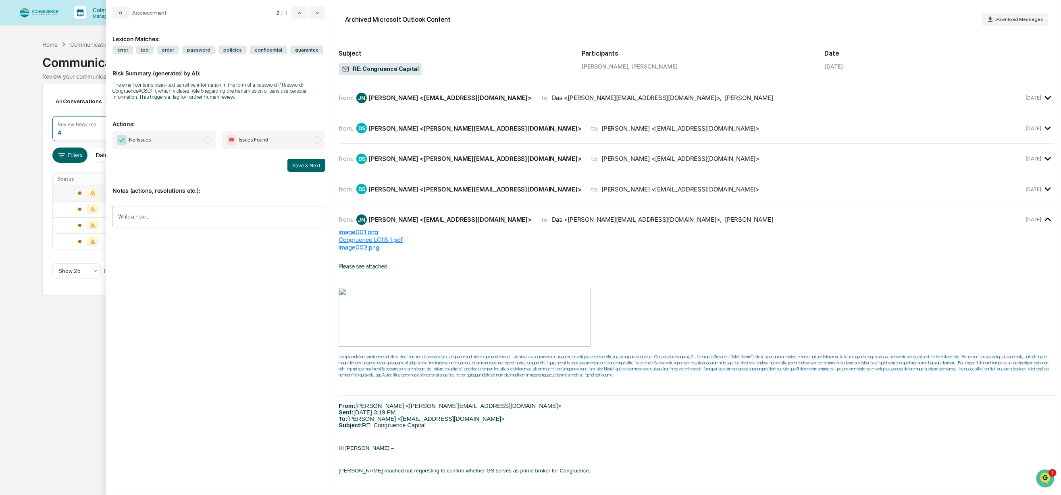
click at [1041, 157] on icon "modal" at bounding box center [1047, 158] width 13 height 13
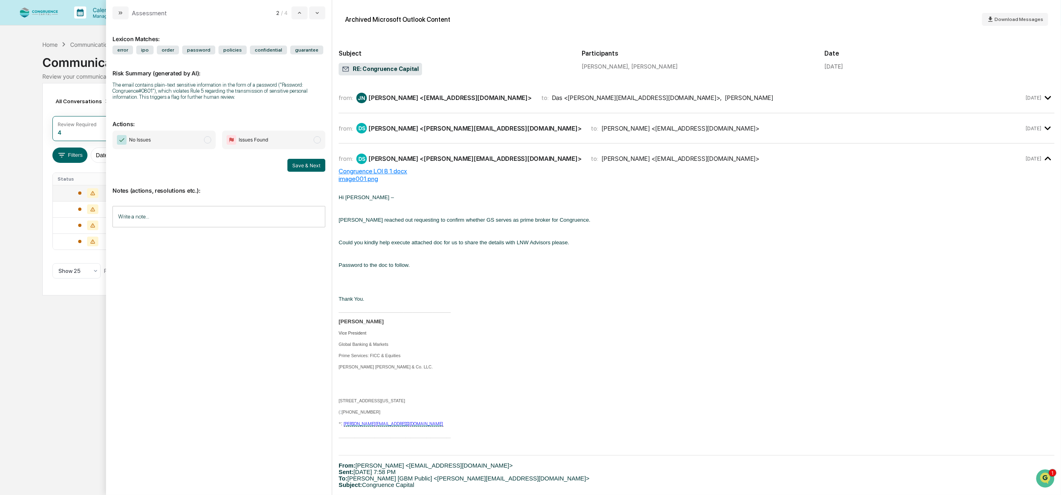
click at [1041, 157] on icon "modal" at bounding box center [1047, 158] width 13 height 13
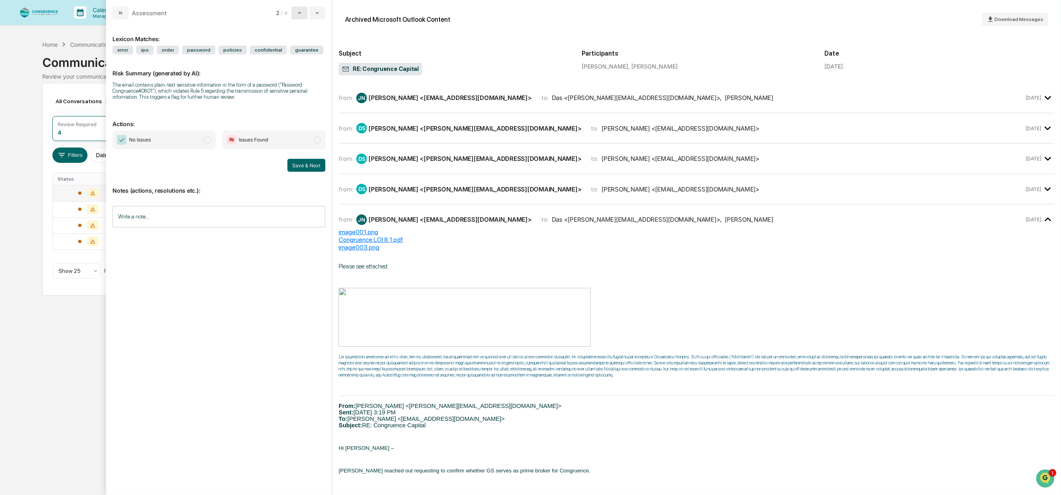
click at [297, 11] on icon "modal" at bounding box center [299, 13] width 6 height 6
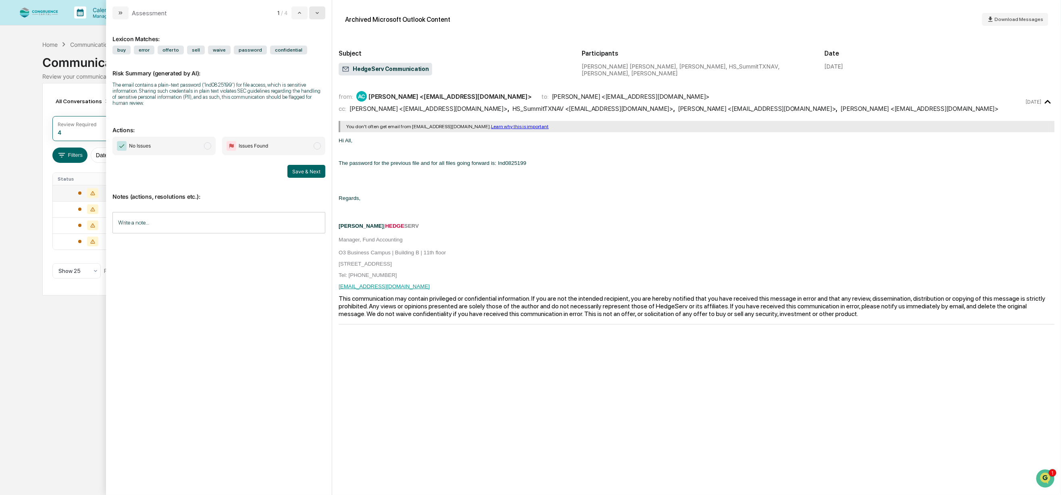
click at [319, 12] on icon "modal" at bounding box center [317, 13] width 6 height 6
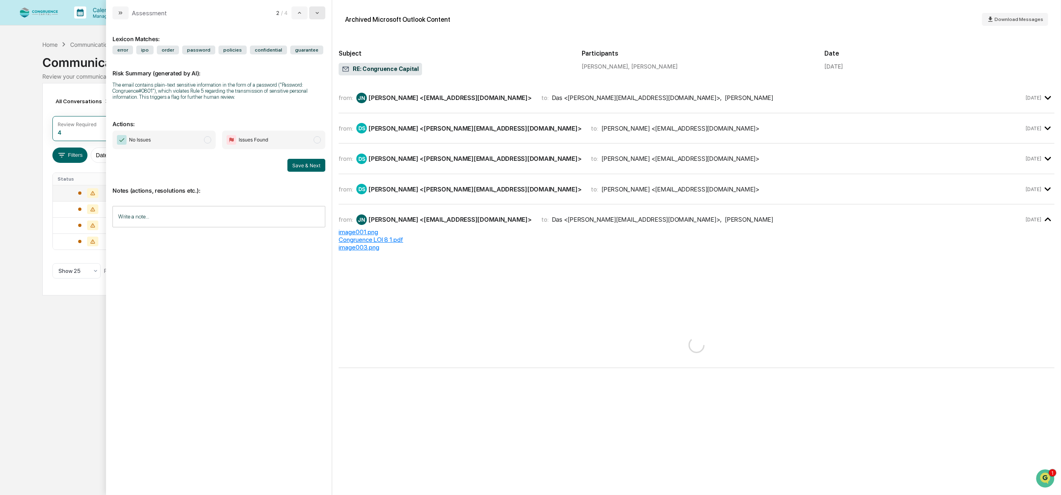
click at [319, 12] on icon "modal" at bounding box center [317, 13] width 6 height 6
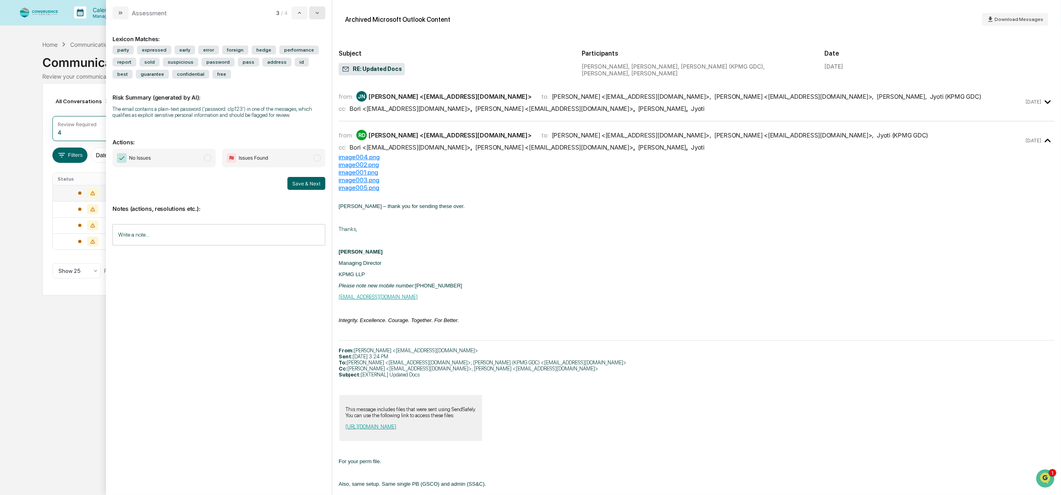
click at [319, 12] on icon "modal" at bounding box center [317, 13] width 6 height 6
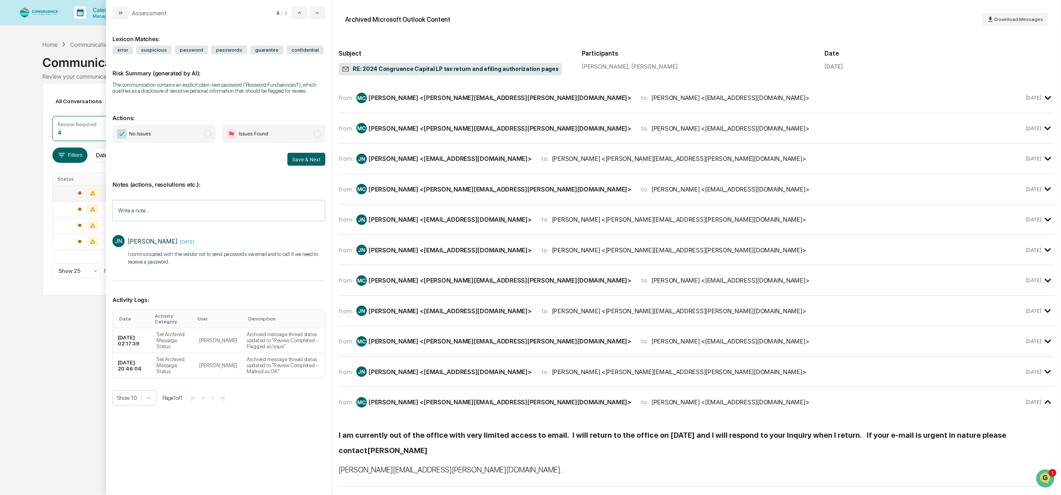
click at [648, 400] on div "from: MC [PERSON_NAME] <[PERSON_NAME][EMAIL_ADDRESS][PERSON_NAME][DOMAIN_NAME]>…" at bounding box center [681, 402] width 685 height 10
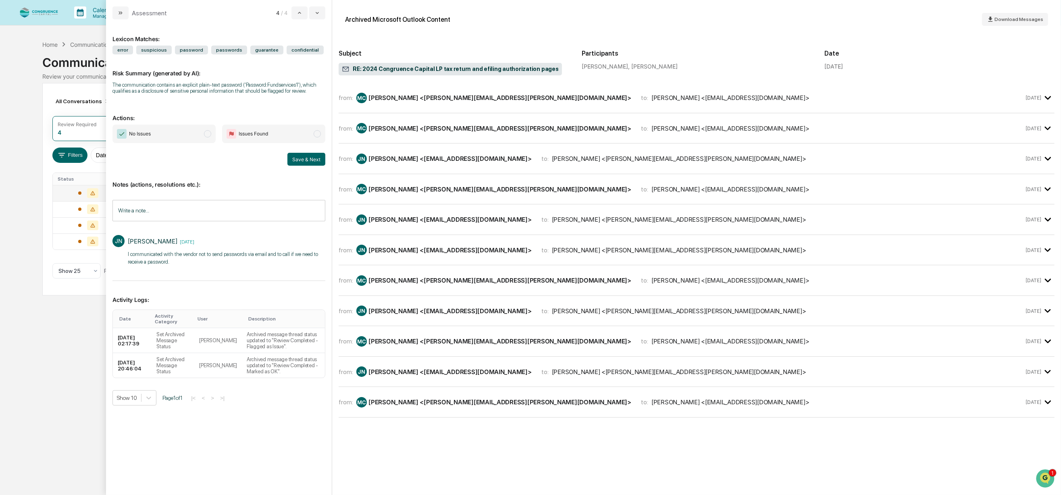
click at [648, 400] on div "from: MC [PERSON_NAME] <[PERSON_NAME][EMAIL_ADDRESS][PERSON_NAME][DOMAIN_NAME]>…" at bounding box center [681, 402] width 685 height 10
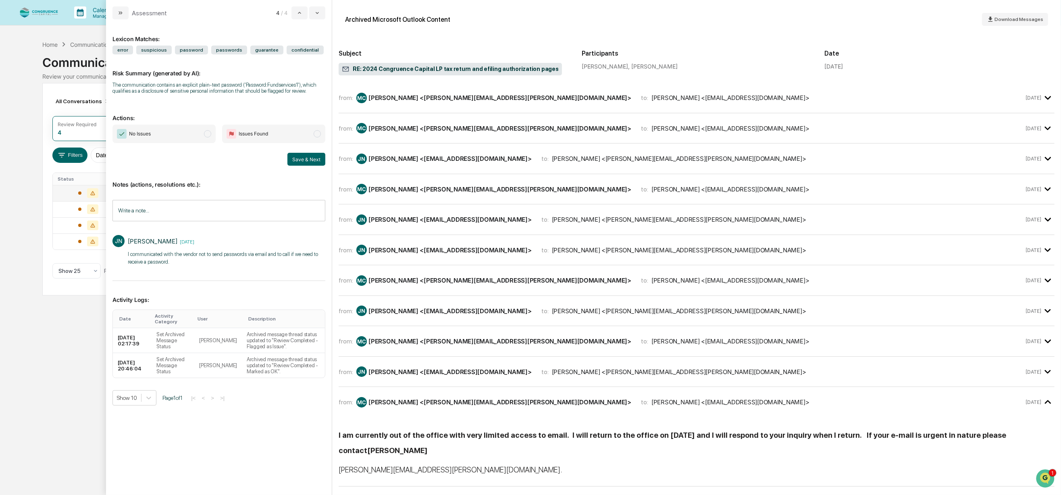
click at [646, 366] on div "from: [PERSON_NAME] [PERSON_NAME] Nip <[EMAIL_ADDRESS][DOMAIN_NAME]> to: [PERSO…" at bounding box center [681, 371] width 685 height 10
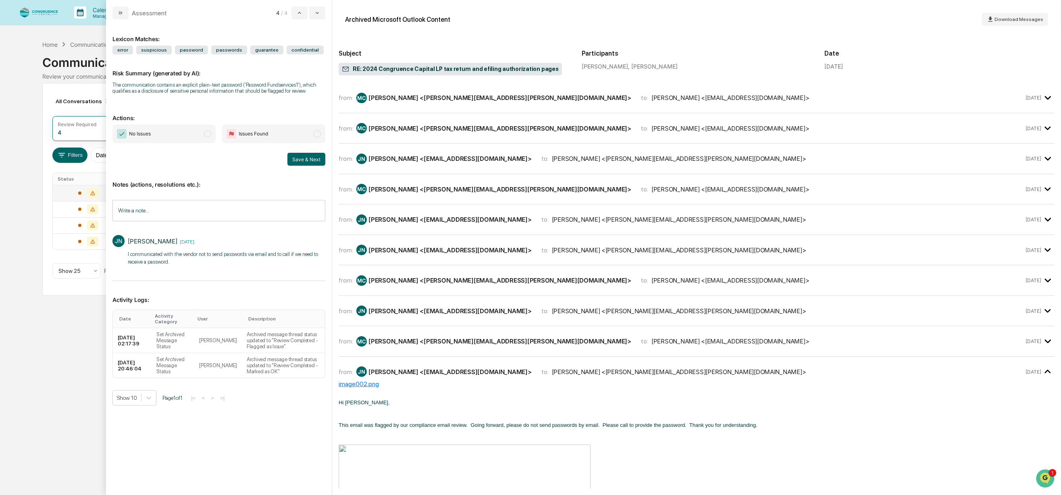
click at [651, 98] on div "[PERSON_NAME] <[EMAIL_ADDRESS][DOMAIN_NAME]>" at bounding box center [730, 98] width 158 height 8
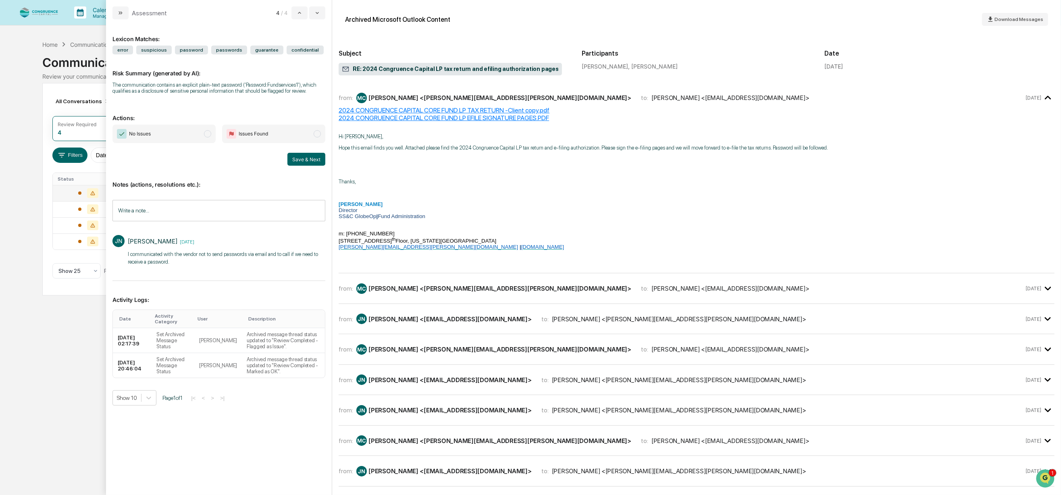
click at [651, 98] on div "[PERSON_NAME] <[EMAIL_ADDRESS][DOMAIN_NAME]>" at bounding box center [730, 98] width 158 height 8
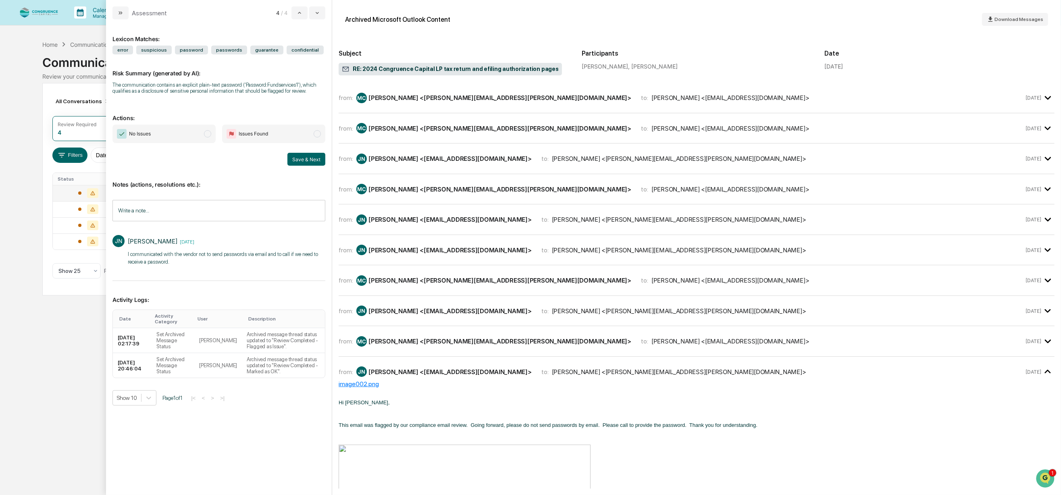
click at [651, 128] on div "[PERSON_NAME] <[EMAIL_ADDRESS][DOMAIN_NAME]>" at bounding box center [730, 129] width 158 height 8
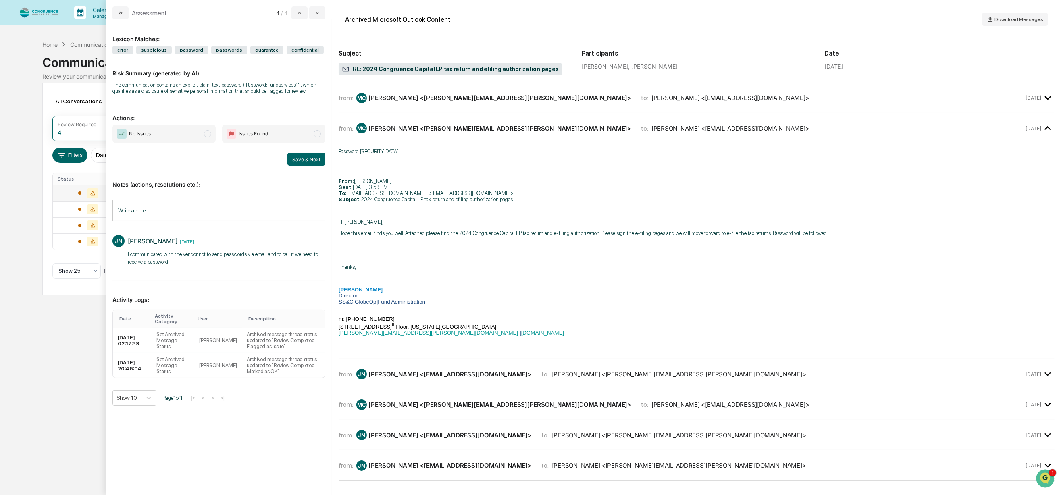
click at [651, 128] on div "[PERSON_NAME] <[EMAIL_ADDRESS][DOMAIN_NAME]>" at bounding box center [730, 129] width 158 height 8
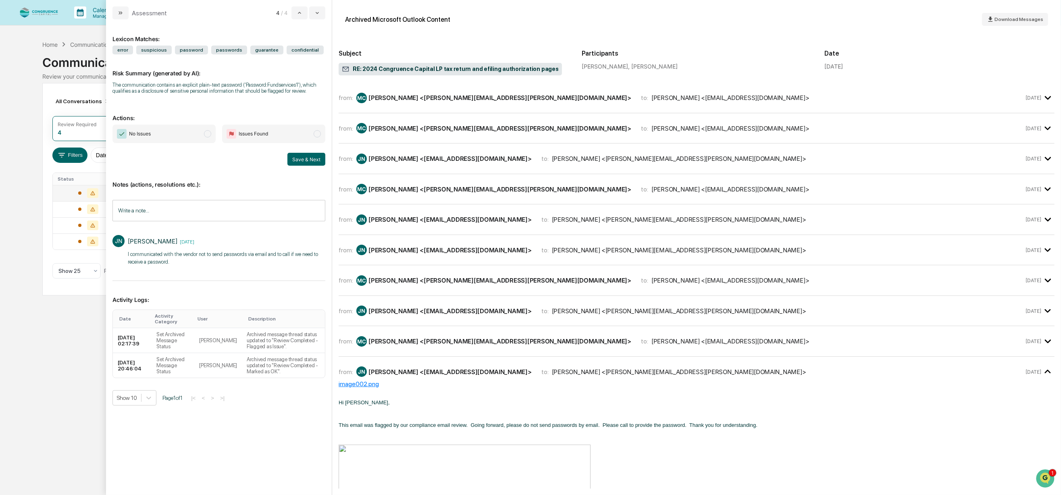
click at [651, 95] on div "[PERSON_NAME] <[EMAIL_ADDRESS][DOMAIN_NAME]>" at bounding box center [730, 98] width 158 height 8
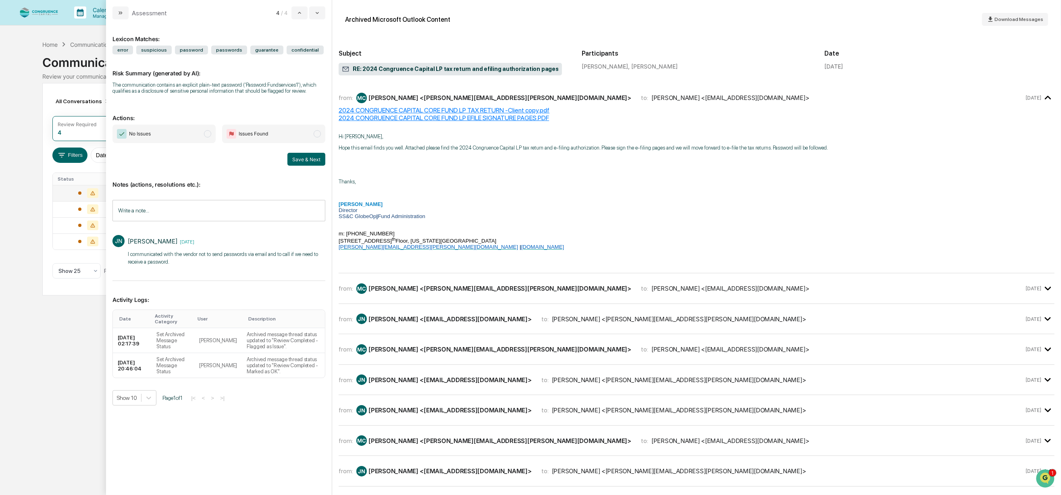
click at [651, 95] on div "[PERSON_NAME] <[EMAIL_ADDRESS][DOMAIN_NAME]>" at bounding box center [730, 98] width 158 height 8
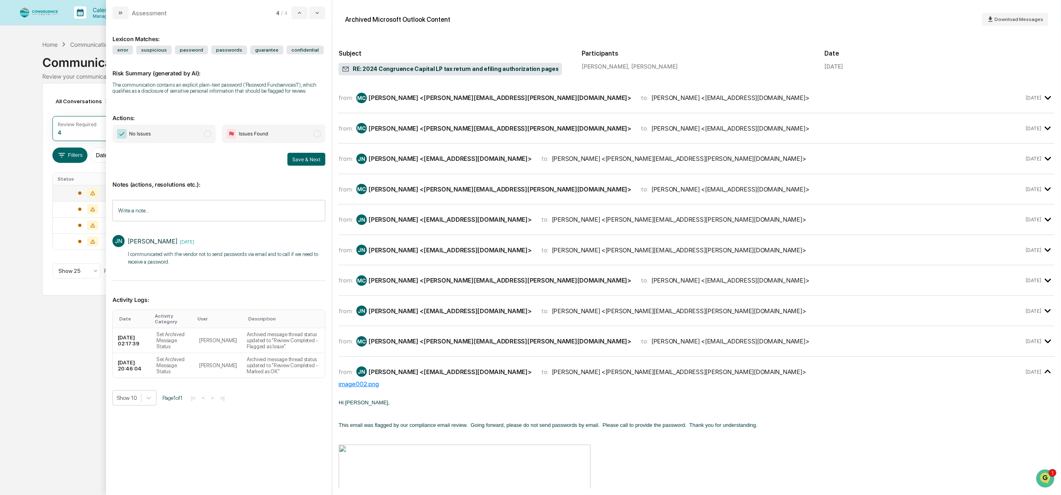
click at [561, 155] on div "[PERSON_NAME] <[PERSON_NAME][EMAIL_ADDRESS][PERSON_NAME][DOMAIN_NAME]>" at bounding box center [679, 159] width 254 height 8
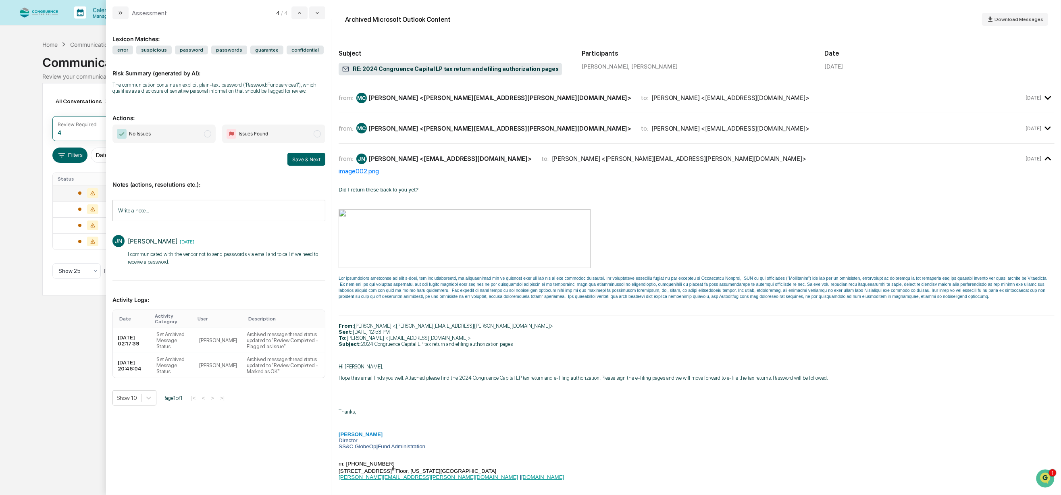
click at [561, 155] on div "[PERSON_NAME] <[PERSON_NAME][EMAIL_ADDRESS][PERSON_NAME][DOMAIN_NAME]>" at bounding box center [679, 159] width 254 height 8
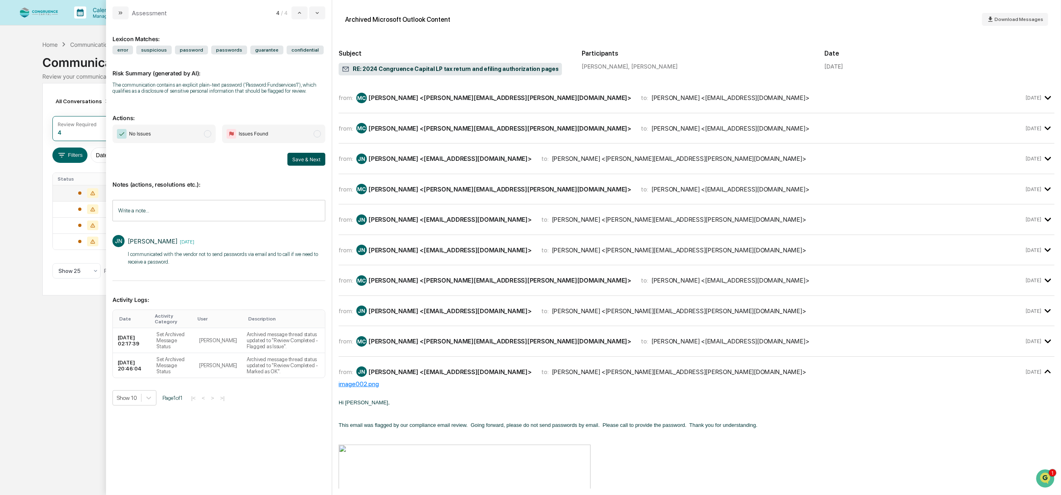
click at [299, 158] on button "Save & Next" at bounding box center [306, 159] width 38 height 13
click at [323, 15] on button "modal" at bounding box center [317, 12] width 16 height 13
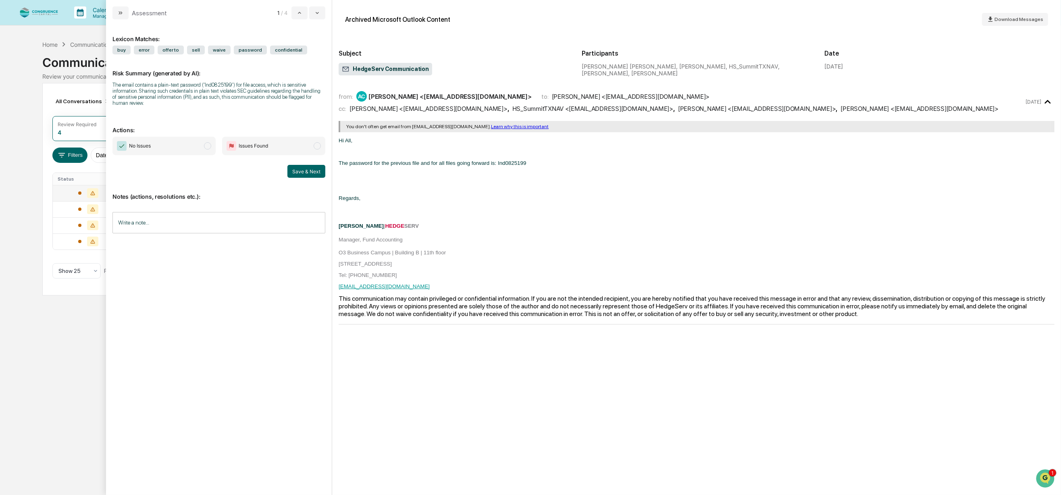
click at [236, 232] on input "Write a note..." at bounding box center [218, 222] width 213 height 21
click at [118, 349] on div "Lexicon Matches: buy error offer to sell waive password confidential Risk Summa…" at bounding box center [218, 252] width 213 height 453
click at [206, 144] on span "modal" at bounding box center [207, 145] width 7 height 7
click at [154, 245] on p "*" at bounding box center [219, 243] width 202 height 6
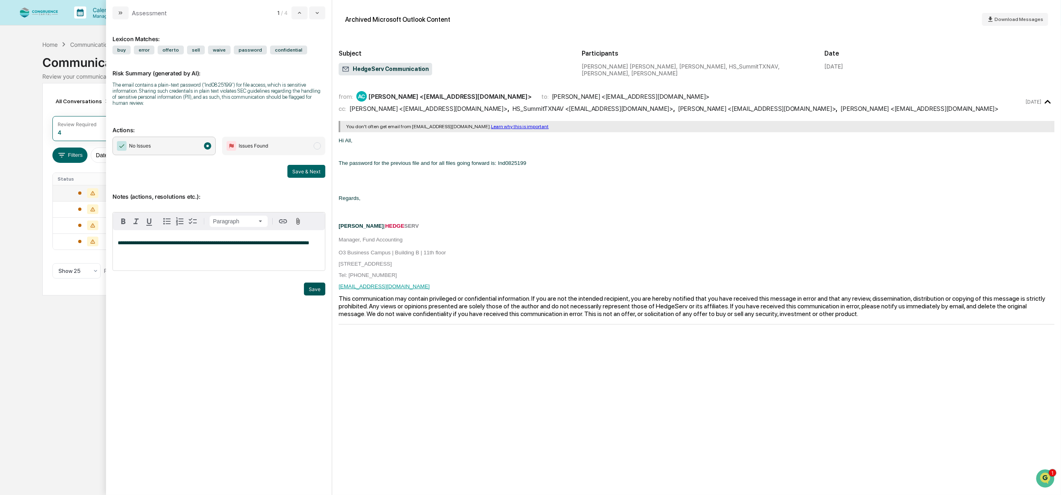
click at [315, 292] on button "Save" at bounding box center [314, 289] width 21 height 13
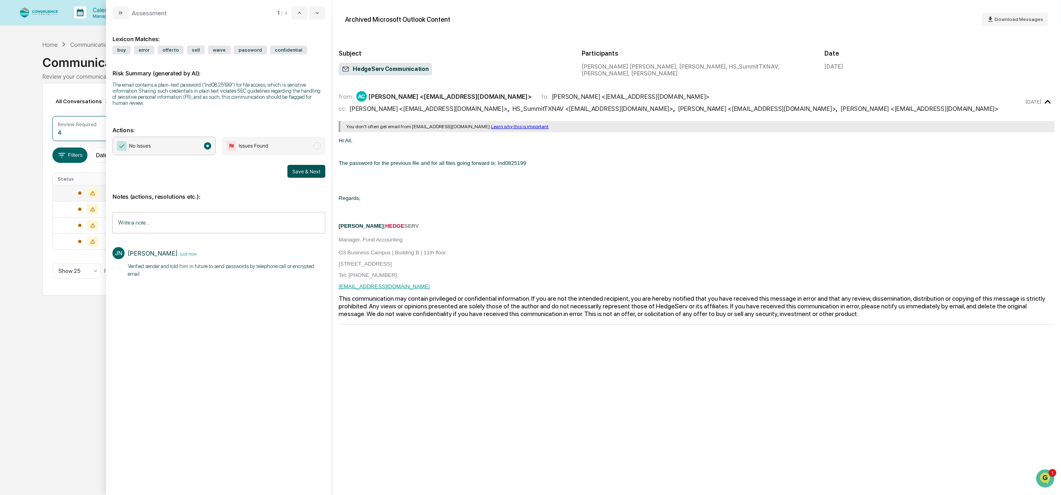
click at [312, 171] on button "Save & Next" at bounding box center [306, 171] width 38 height 13
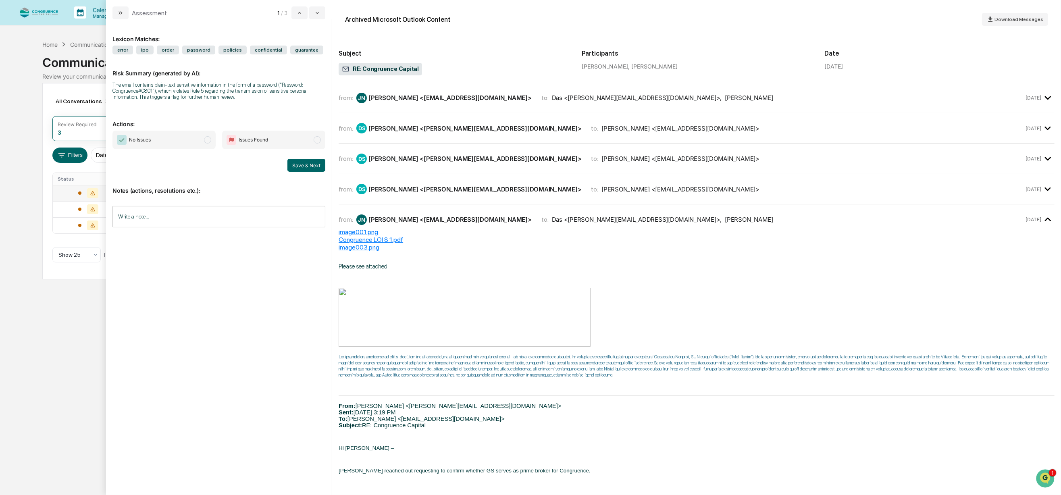
click at [151, 272] on div "Lexicon Matches: error ipo order password policies confidential guarantee Risk …" at bounding box center [218, 252] width 213 height 453
click at [67, 314] on div "Calendar Manage Tasks Reviews Approval Management Company People, Data, Setting…" at bounding box center [530, 247] width 1061 height 495
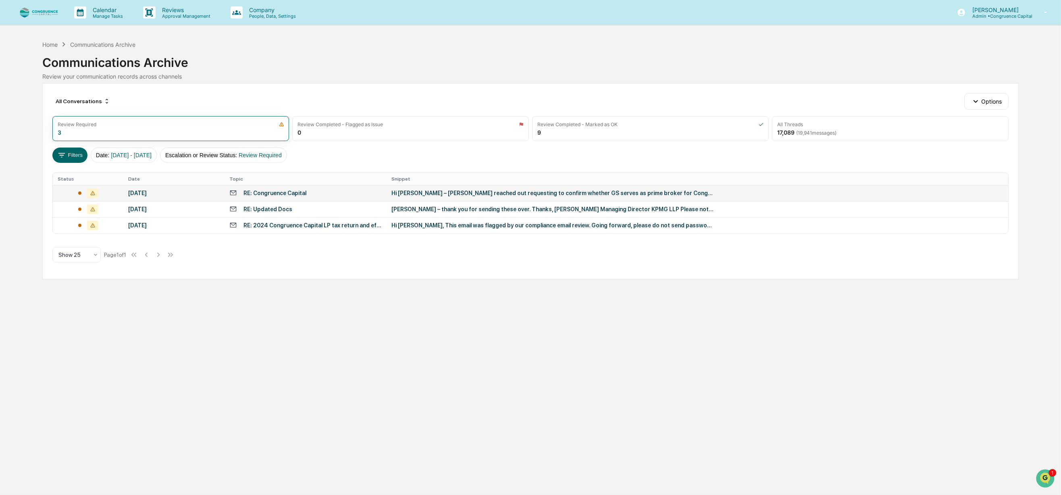
click at [54, 11] on img at bounding box center [38, 12] width 39 height 11
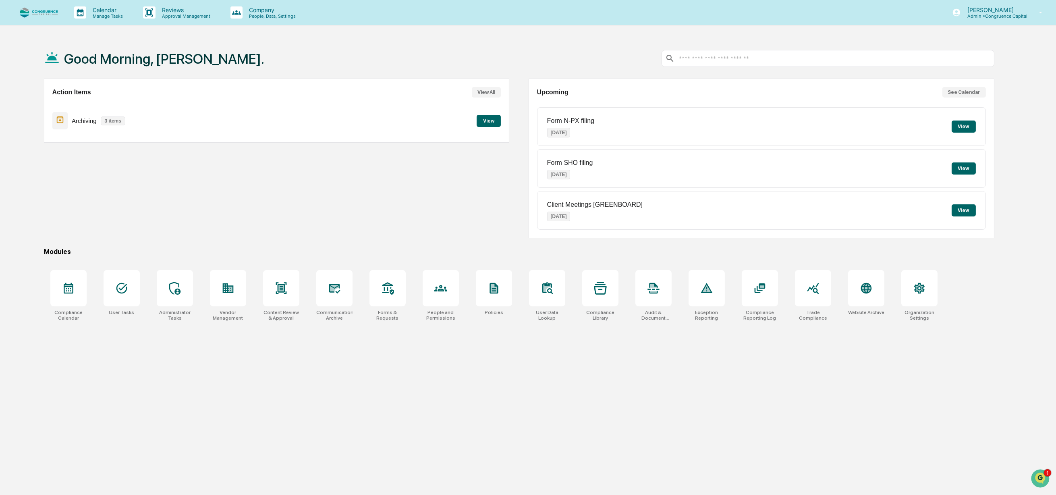
click at [479, 119] on button "View" at bounding box center [489, 121] width 24 height 12
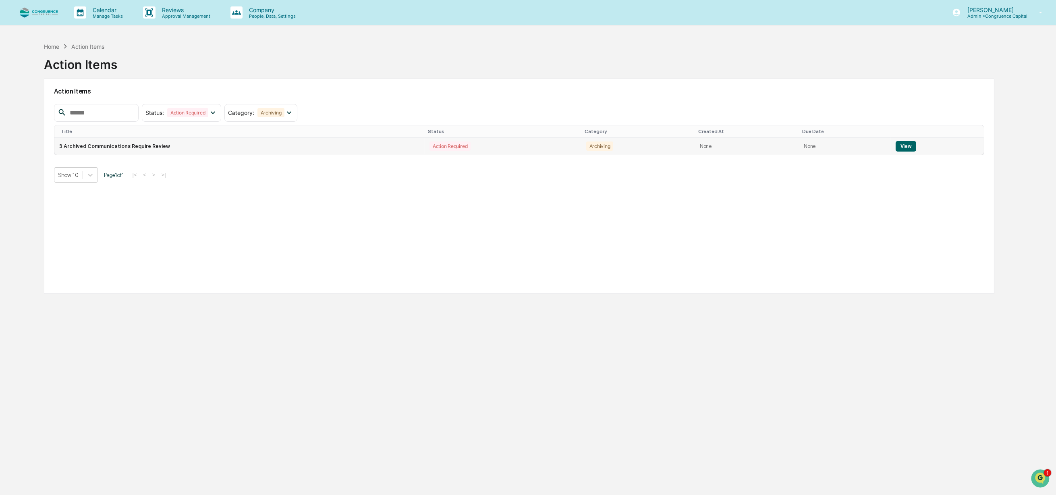
click at [896, 142] on button "View" at bounding box center [906, 146] width 21 height 10
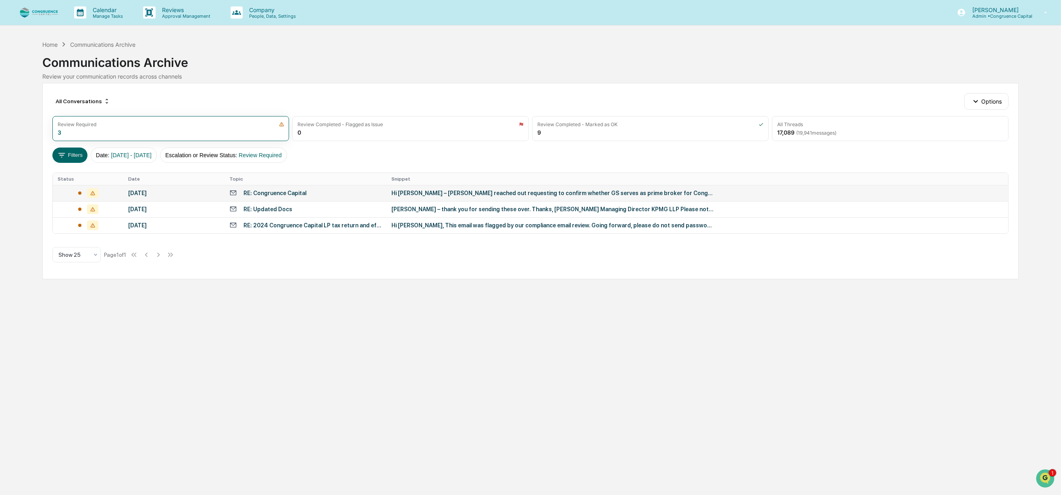
click at [554, 195] on div "Hi [PERSON_NAME] – [PERSON_NAME] reached out requesting to confirm whether GS s…" at bounding box center [553, 193] width 322 height 6
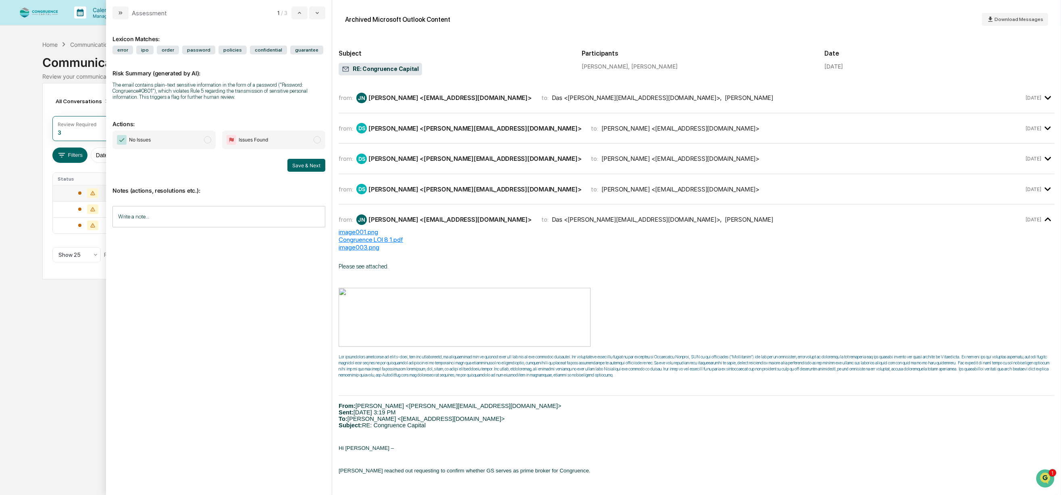
click at [211, 214] on input "Write a note..." at bounding box center [218, 216] width 213 height 21
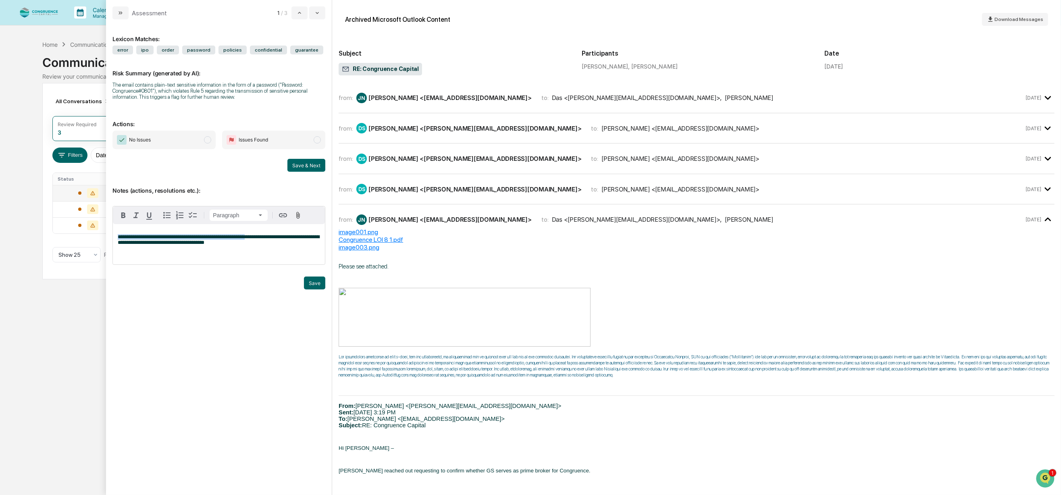
drag, startPoint x: 251, startPoint y: 240, endPoint x: 113, endPoint y: 224, distance: 138.4
click at [113, 224] on div "**********" at bounding box center [219, 244] width 212 height 40
click at [139, 327] on div "**********" at bounding box center [218, 252] width 213 height 453
drag, startPoint x: 248, startPoint y: 243, endPoint x: 107, endPoint y: 222, distance: 142.6
click at [107, 222] on div "**********" at bounding box center [219, 257] width 226 height 476
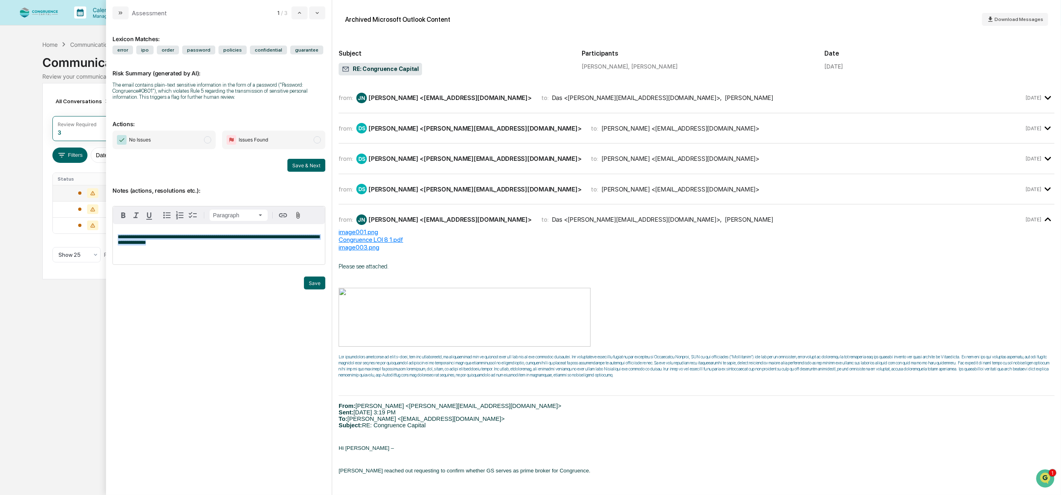
drag, startPoint x: 173, startPoint y: 247, endPoint x: 106, endPoint y: 231, distance: 69.2
click at [106, 231] on div "**********" at bounding box center [219, 257] width 226 height 476
copy span "**********"
click at [131, 299] on div "modal" at bounding box center [218, 293] width 213 height 12
click at [307, 283] on button "Save" at bounding box center [314, 282] width 21 height 13
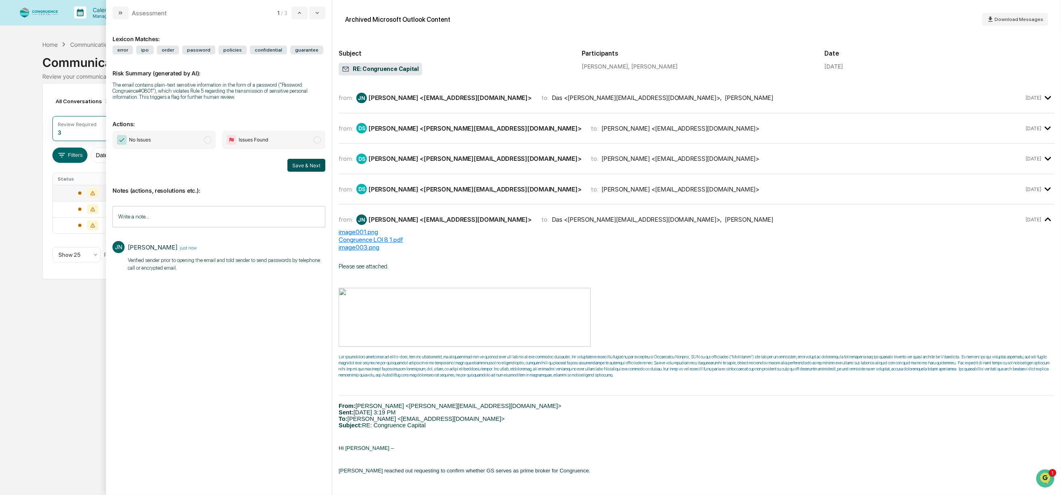
click at [300, 164] on button "Save & Next" at bounding box center [306, 165] width 38 height 13
click at [316, 14] on icon "modal" at bounding box center [317, 13] width 6 height 6
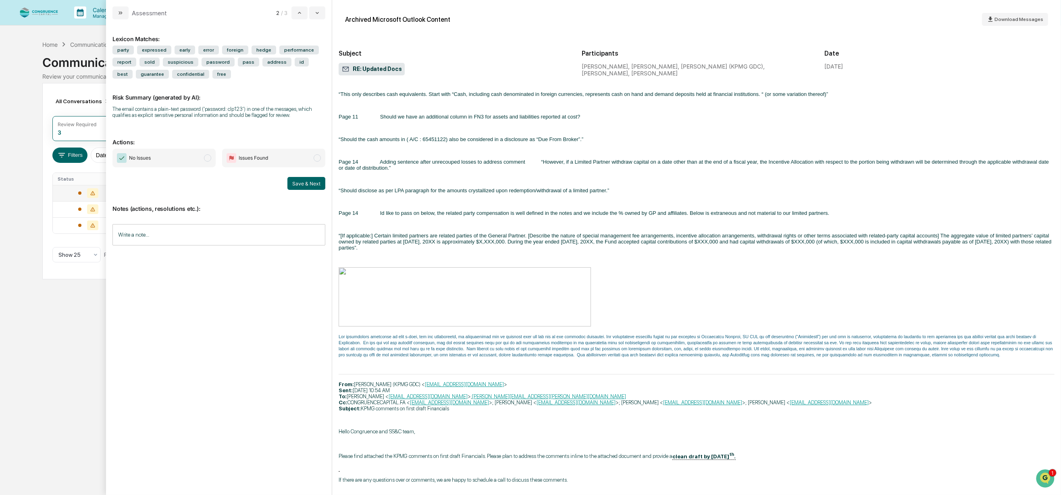
scroll to position [4523, 0]
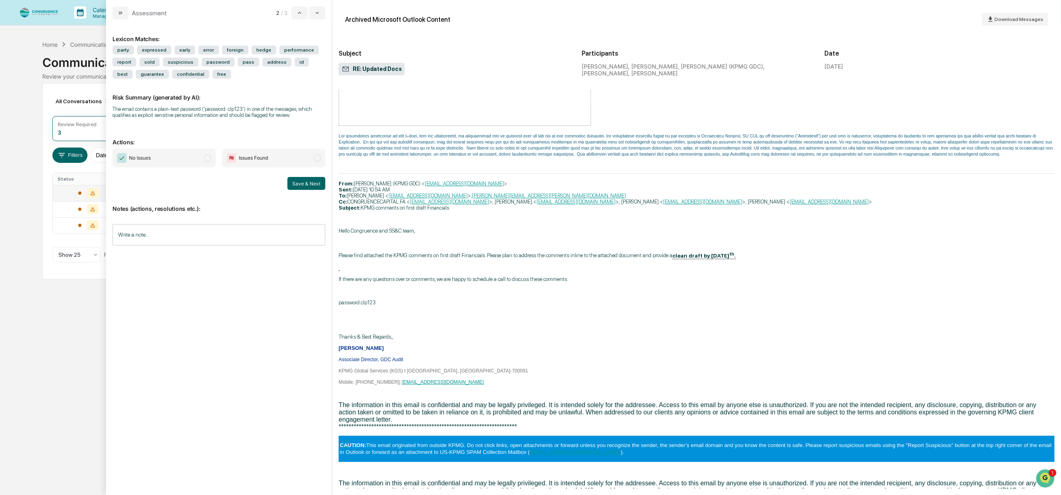
click at [197, 236] on input "Write a note..." at bounding box center [218, 234] width 213 height 21
drag, startPoint x: 197, startPoint y: 236, endPoint x: 143, endPoint y: 250, distance: 56.6
click at [143, 250] on div "*" at bounding box center [219, 262] width 212 height 40
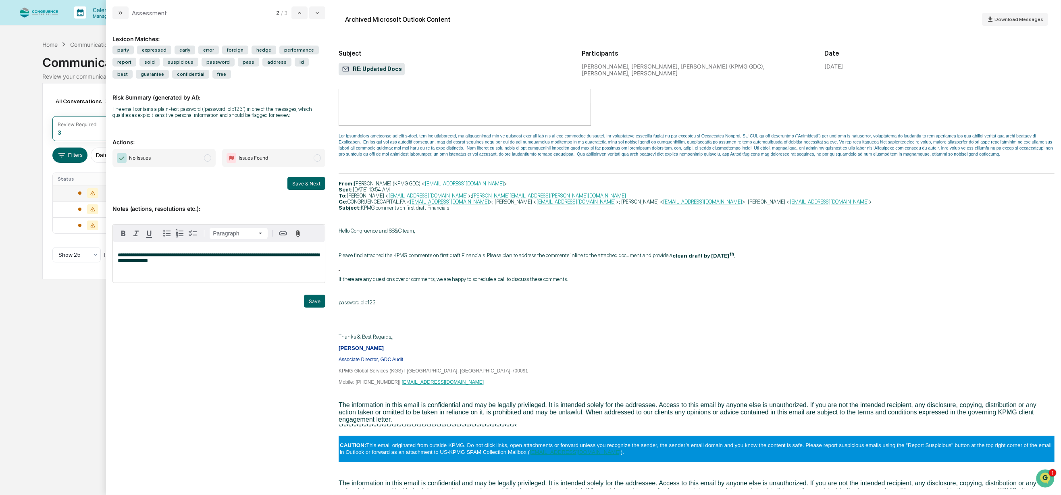
click at [143, 340] on div "**********" at bounding box center [218, 252] width 213 height 453
click at [42, 316] on div "Calendar Manage Tasks Reviews Approval Management Company People, Data, Setting…" at bounding box center [530, 247] width 1061 height 495
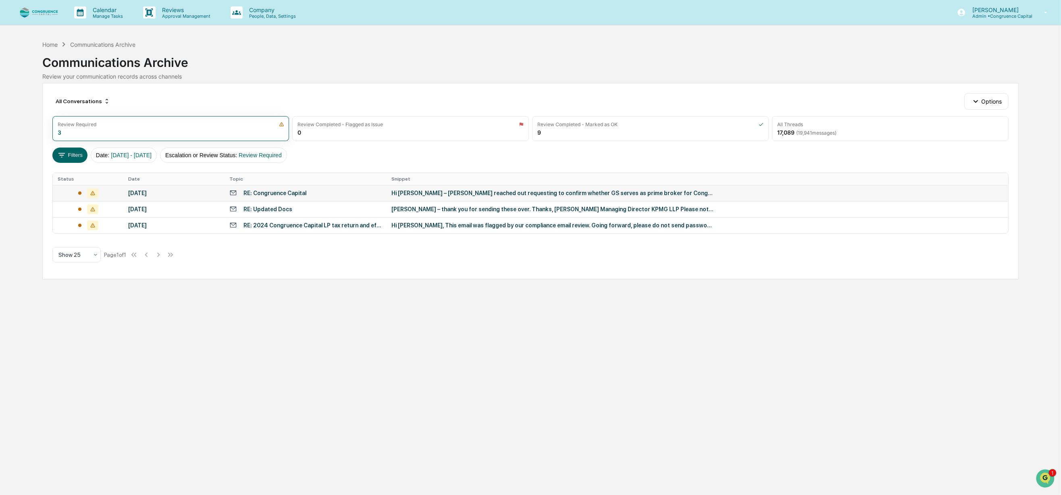
click at [339, 195] on div "RE: Congruence Capital" at bounding box center [305, 193] width 153 height 8
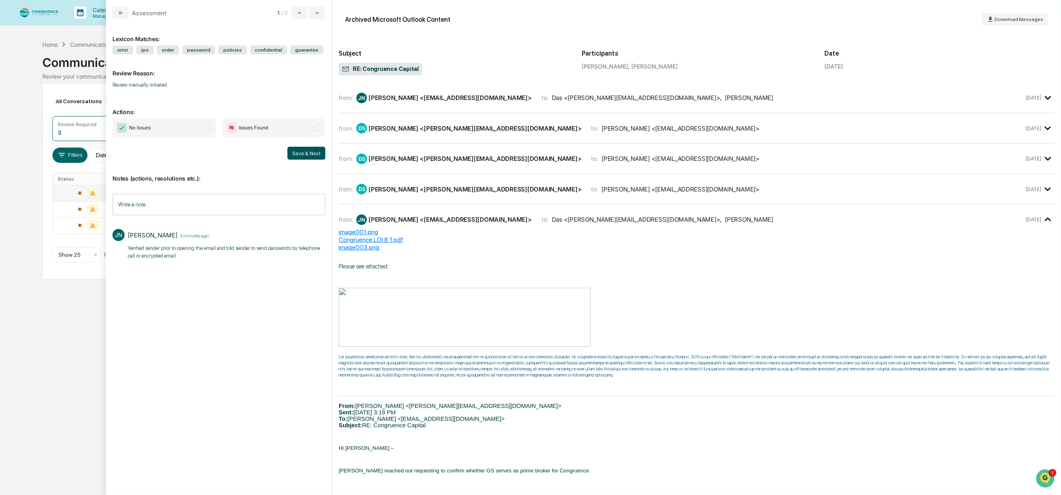
click at [303, 150] on button "Save & Next" at bounding box center [306, 153] width 38 height 13
click at [170, 126] on span "No Issues" at bounding box center [163, 127] width 103 height 19
click at [306, 150] on button "Save & Next" at bounding box center [306, 153] width 38 height 13
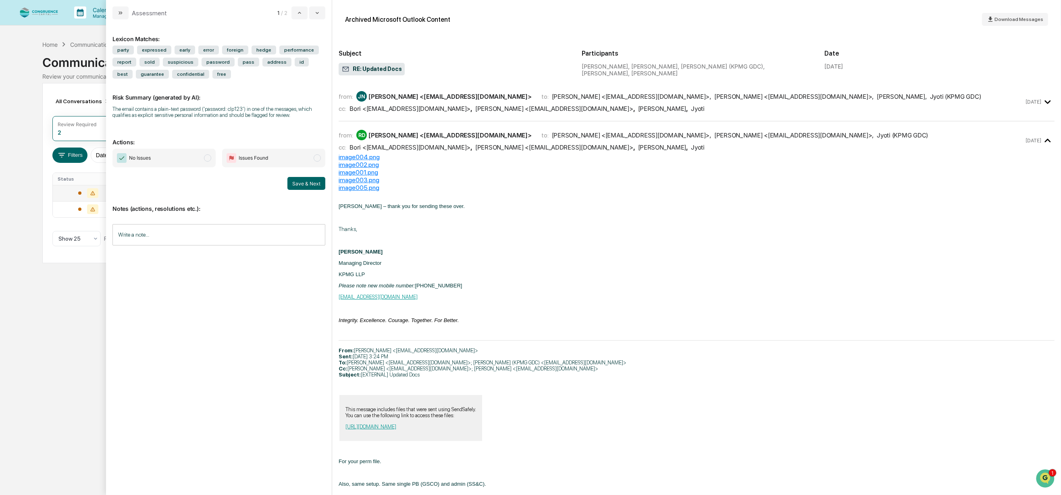
click at [168, 238] on input "Write a note..." at bounding box center [218, 234] width 213 height 21
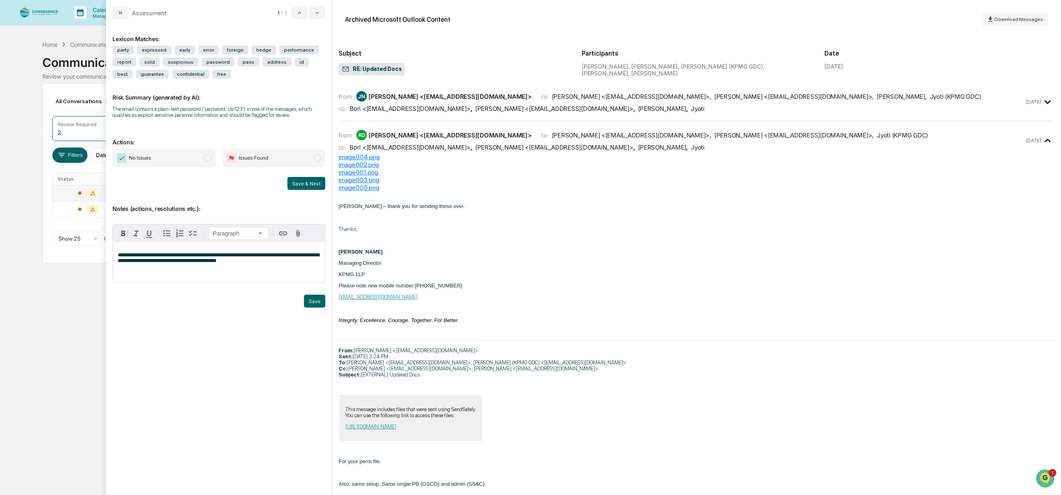
drag, startPoint x: 204, startPoint y: 259, endPoint x: 198, endPoint y: 261, distance: 5.8
click at [205, 162] on span "No Issues" at bounding box center [163, 158] width 103 height 19
click at [311, 301] on button "Save" at bounding box center [314, 301] width 21 height 13
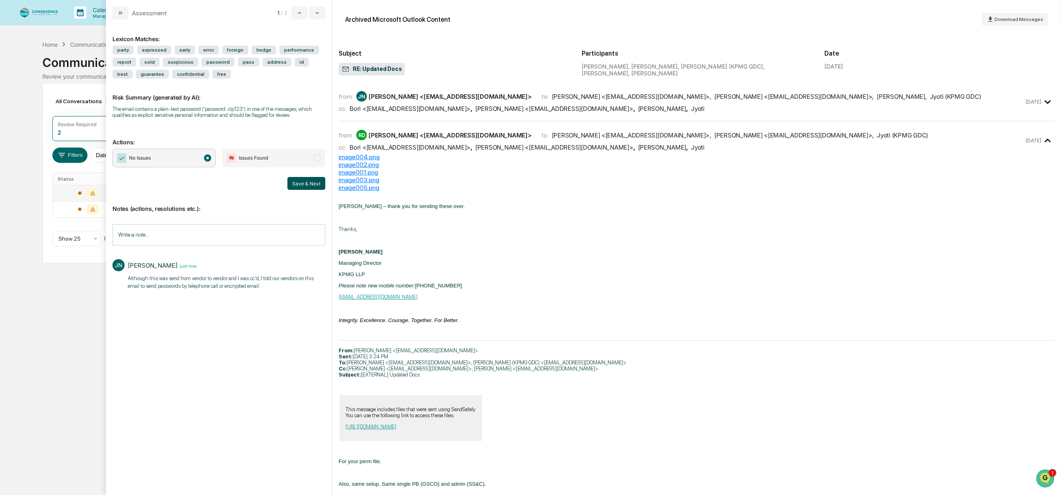
click at [303, 186] on button "Save & Next" at bounding box center [306, 183] width 38 height 13
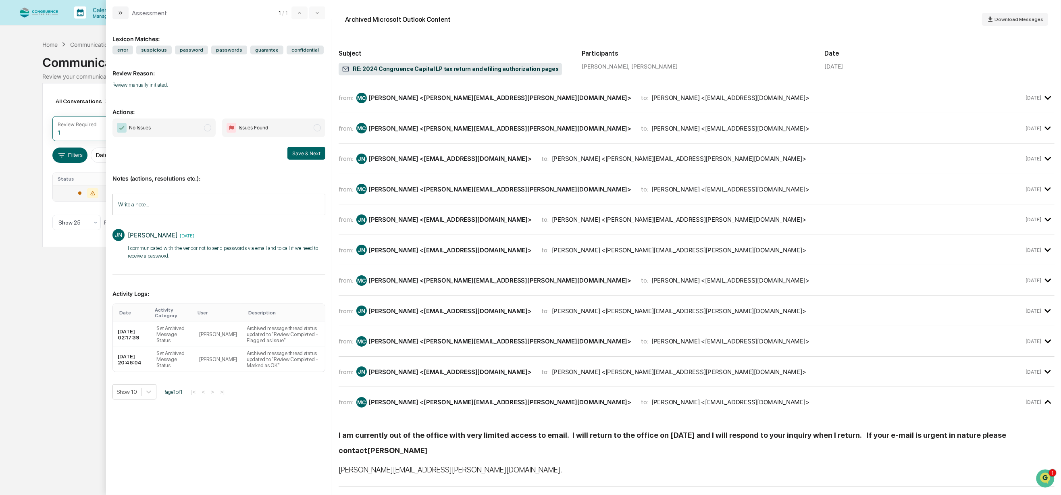
click at [208, 129] on span "modal" at bounding box center [207, 127] width 7 height 7
click at [303, 154] on button "Save & Next" at bounding box center [306, 153] width 38 height 13
